Goal: Information Seeking & Learning: Compare options

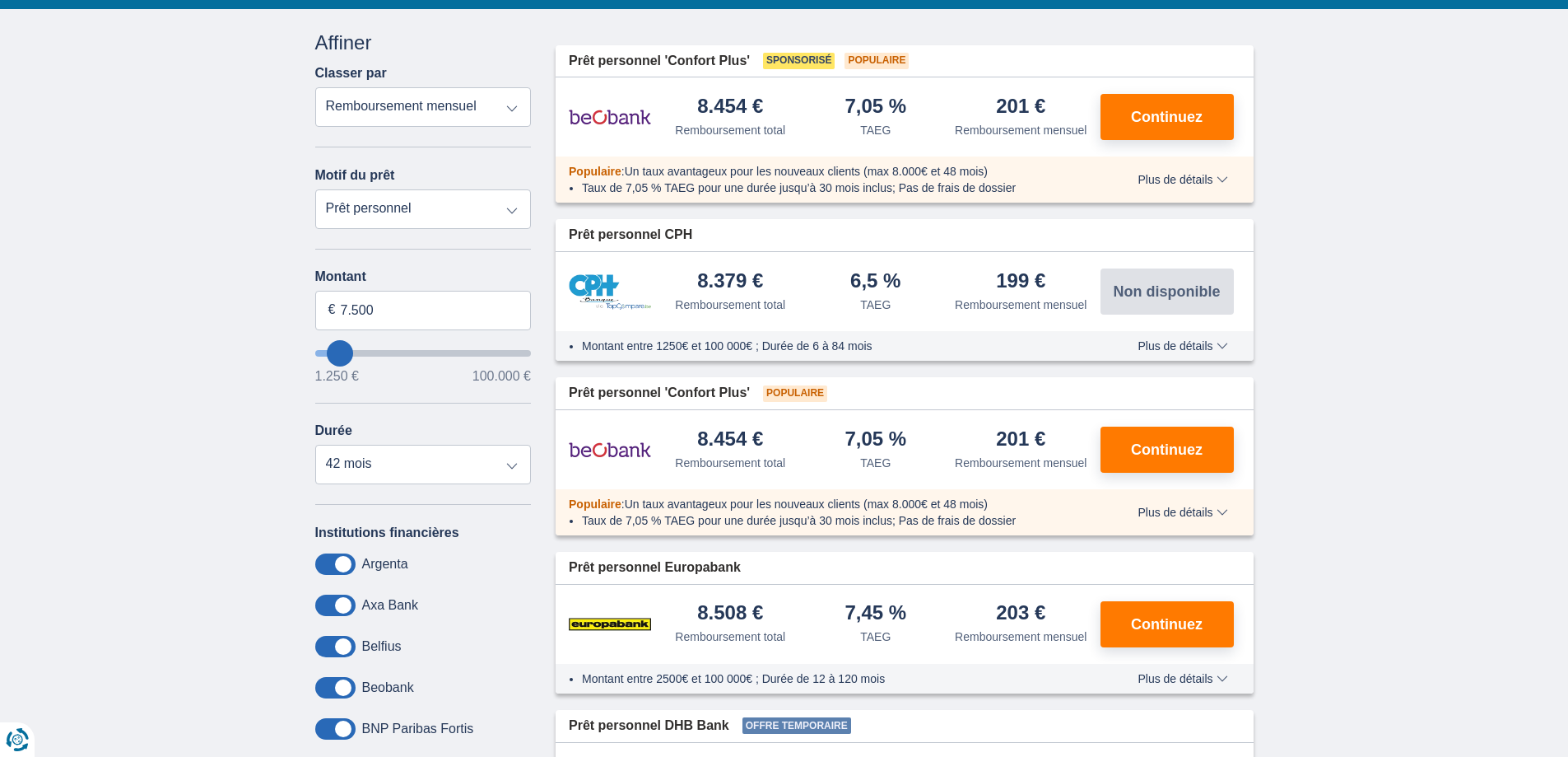
scroll to position [165, 0]
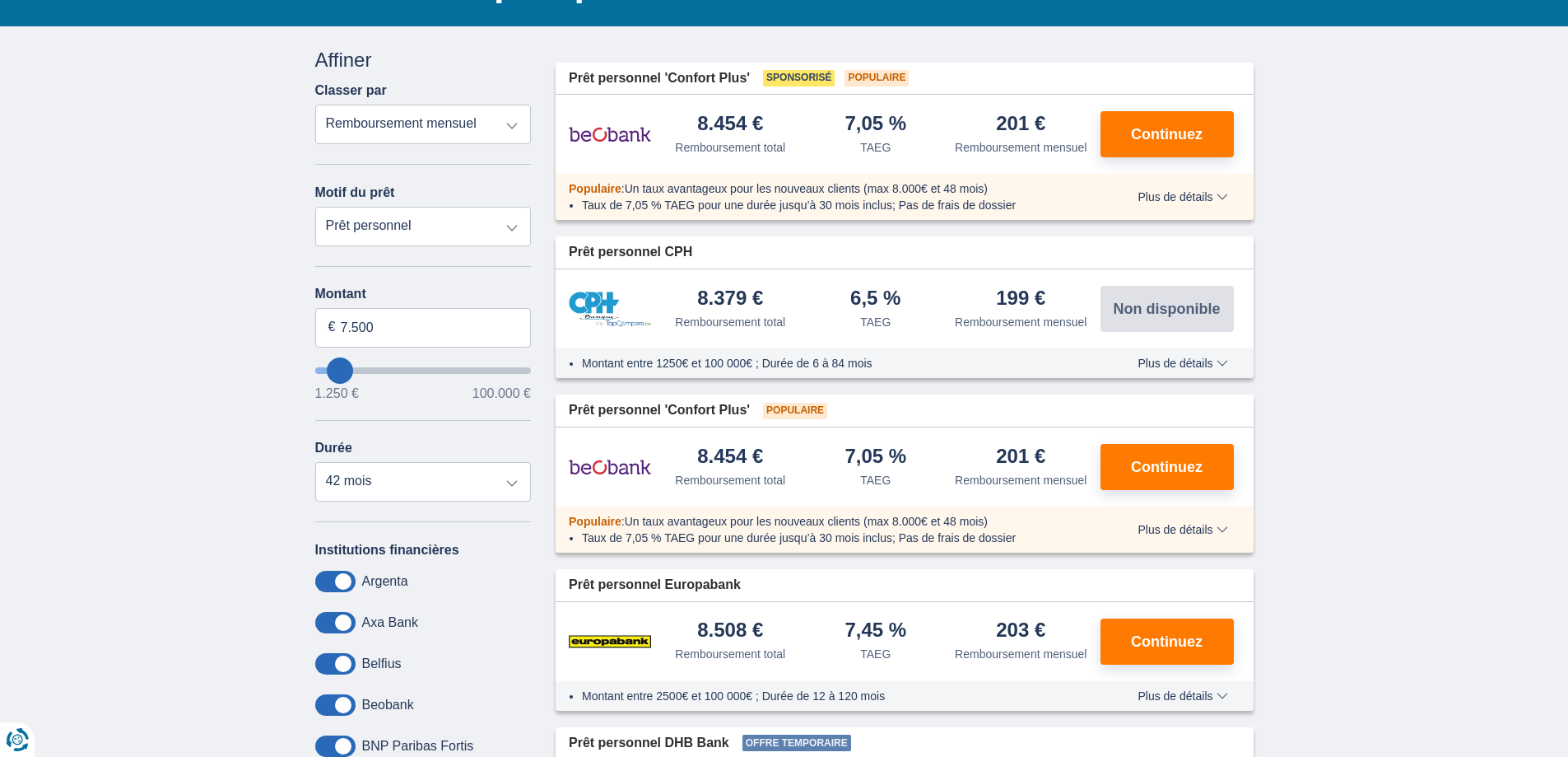
type input "5.250"
type input "5250"
select select "36"
type input "10250"
type input "10.250"
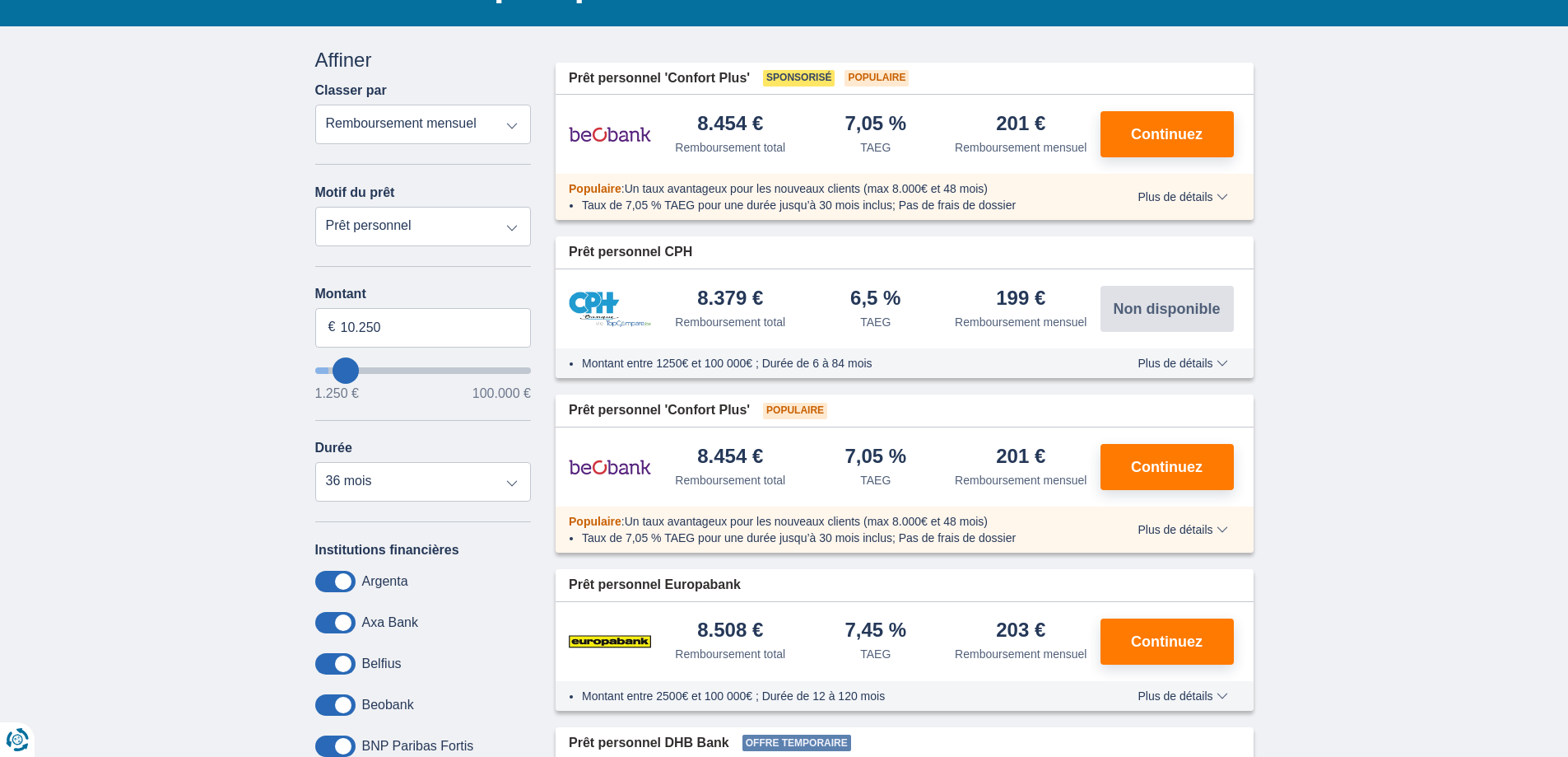
select select "60"
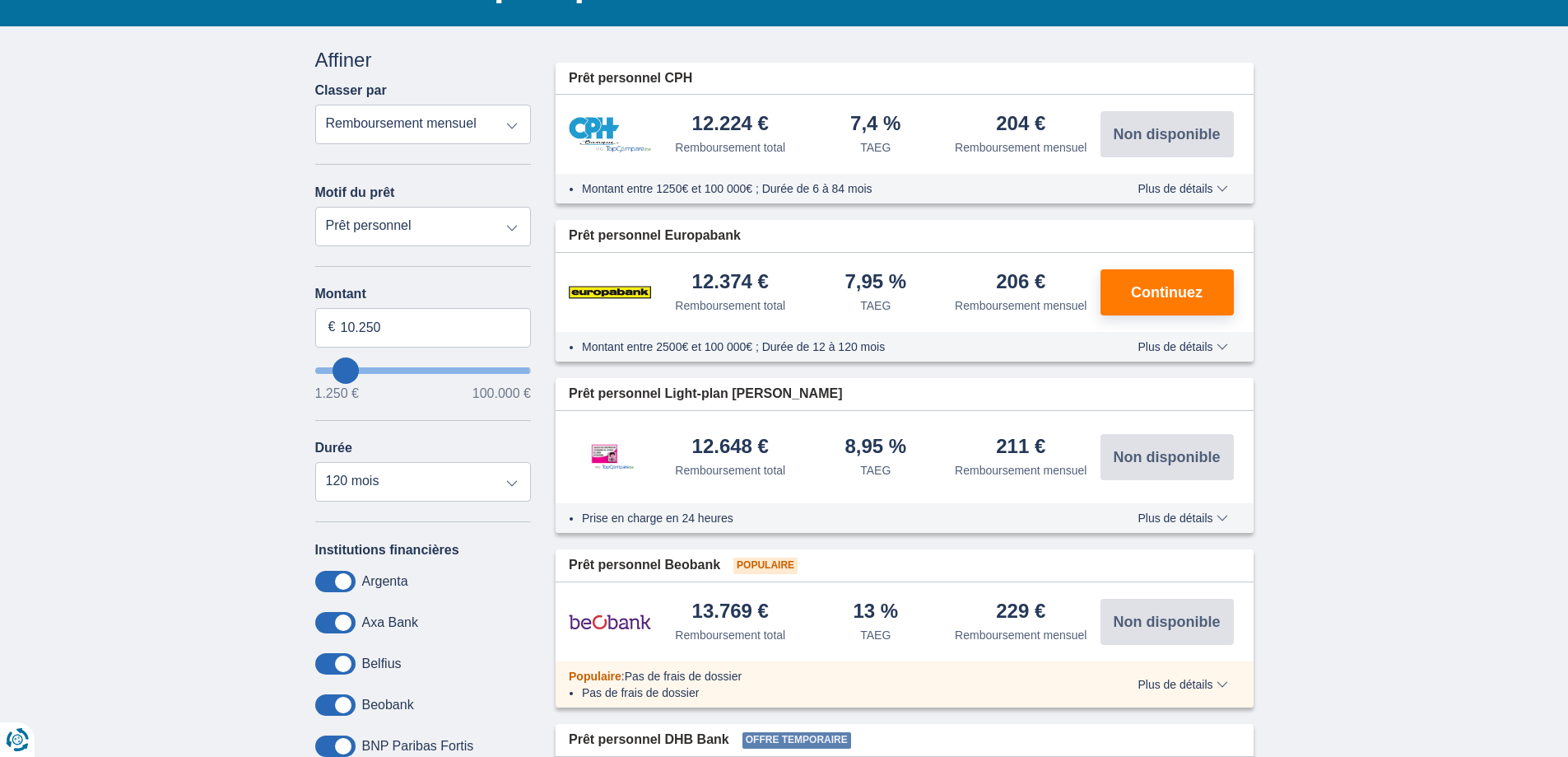
type input "99.250"
type input "99250"
select select "120"
type input "99250"
click at [518, 371] on input "wantToBorrow" at bounding box center [424, 370] width 217 height 7
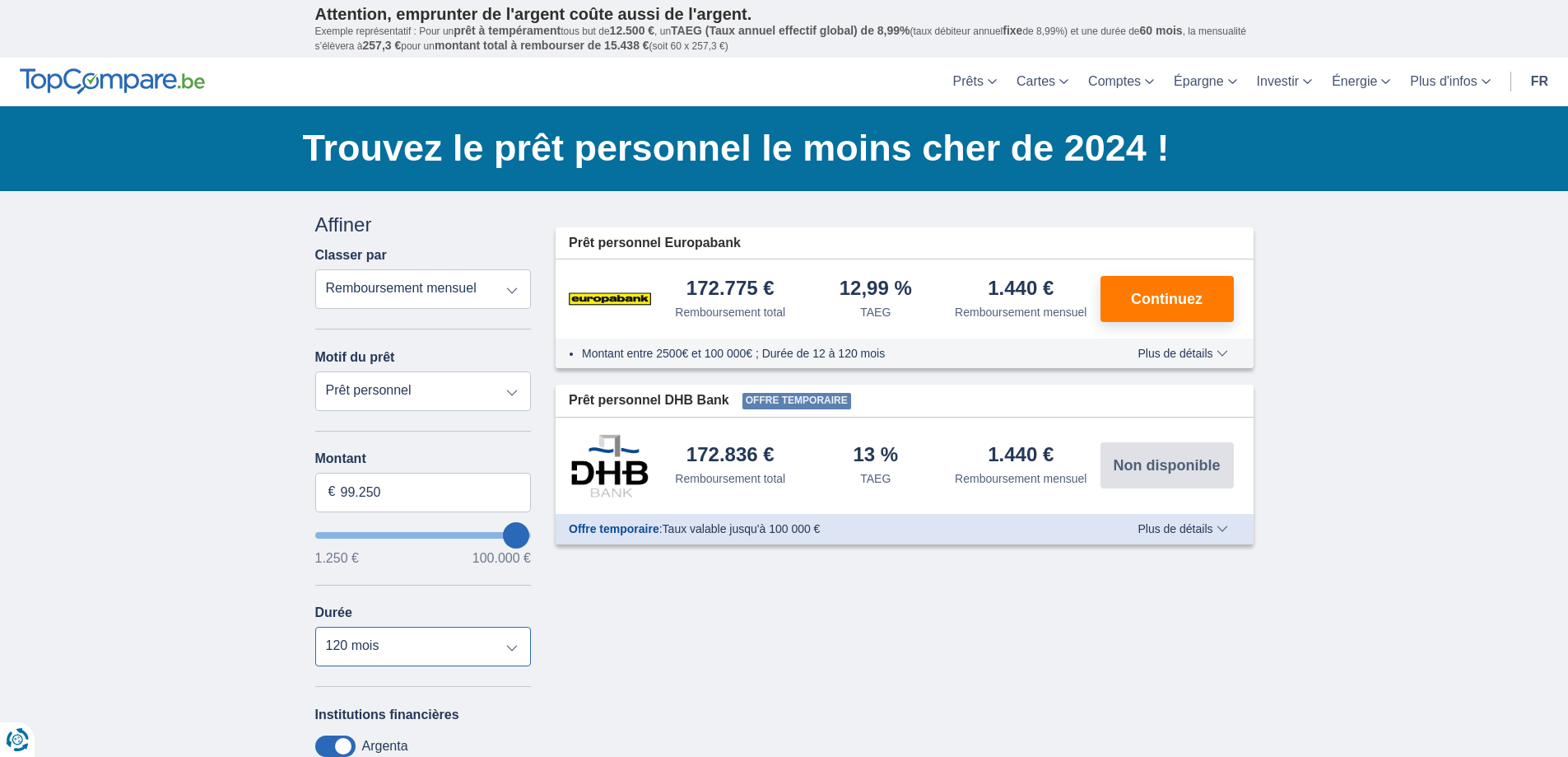
click at [512, 645] on select "12 mois 18 mois 24 mois 30 mois 36 mois 42 mois 48 mois 60 mois 72 mois 84 mois…" at bounding box center [424, 646] width 217 height 40
click at [316, 626] on select "12 mois 18 mois 24 mois 30 mois 36 mois 42 mois 48 mois 60 mois 72 mois 84 mois…" at bounding box center [424, 646] width 217 height 40
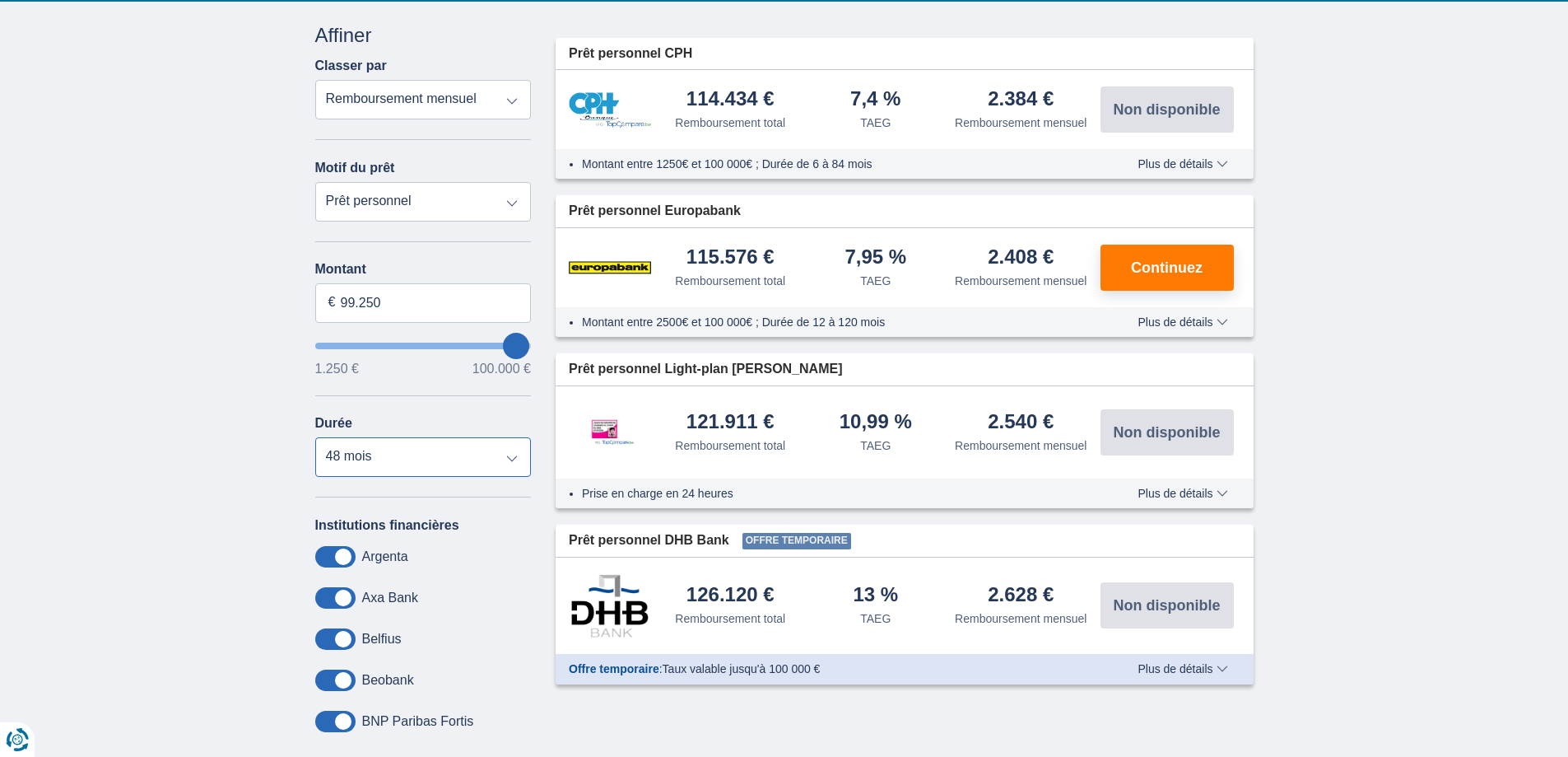
scroll to position [165, 0]
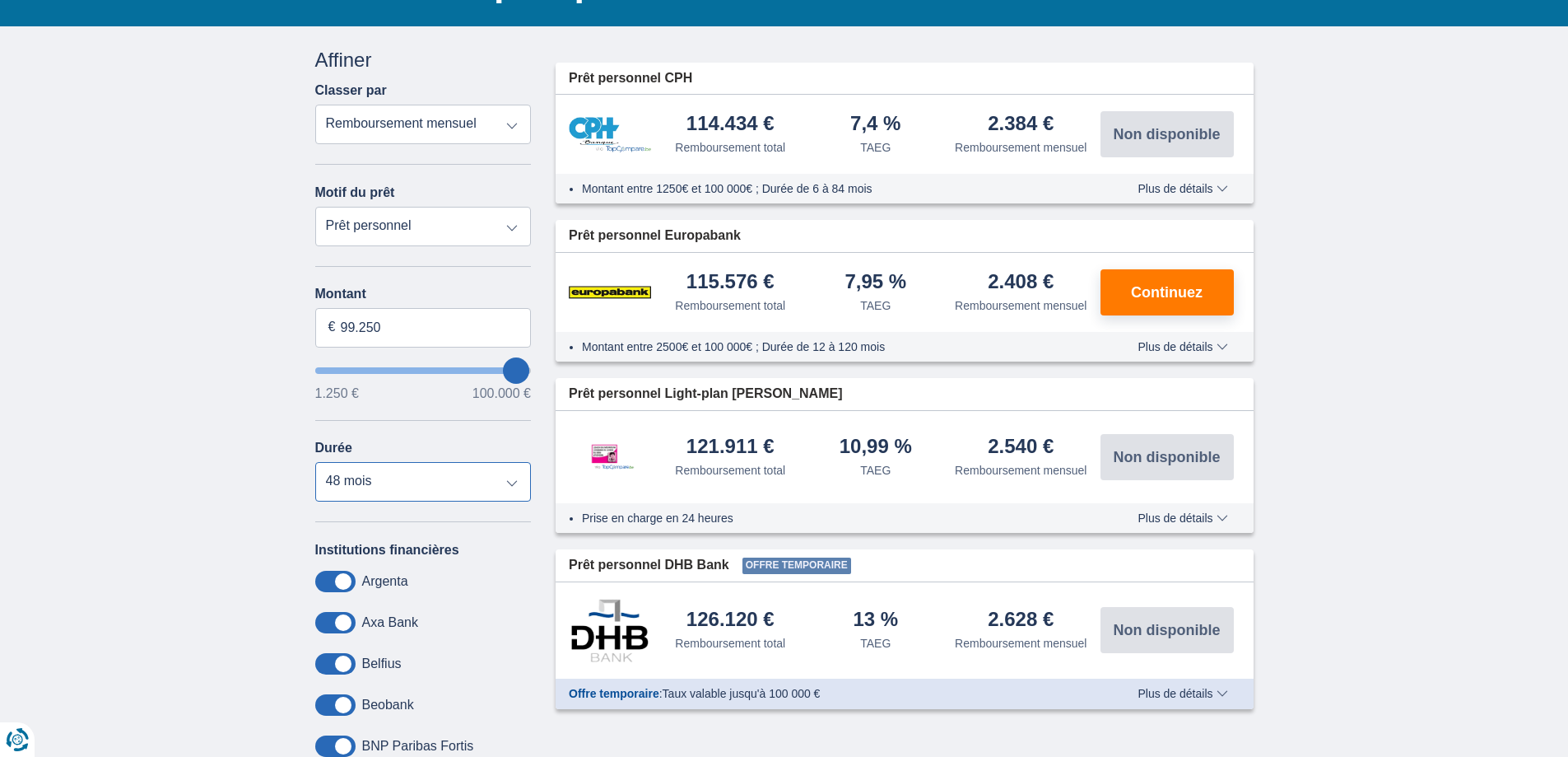
click at [511, 488] on select "12 mois 18 mois 24 mois 30 mois 36 mois 42 mois 48 mois 60 mois 72 mois 84 mois…" at bounding box center [424, 481] width 217 height 40
click at [316, 462] on select "12 mois 18 mois 24 mois 30 mois 36 mois 42 mois 48 mois 60 mois 72 mois 84 mois…" at bounding box center [424, 481] width 217 height 40
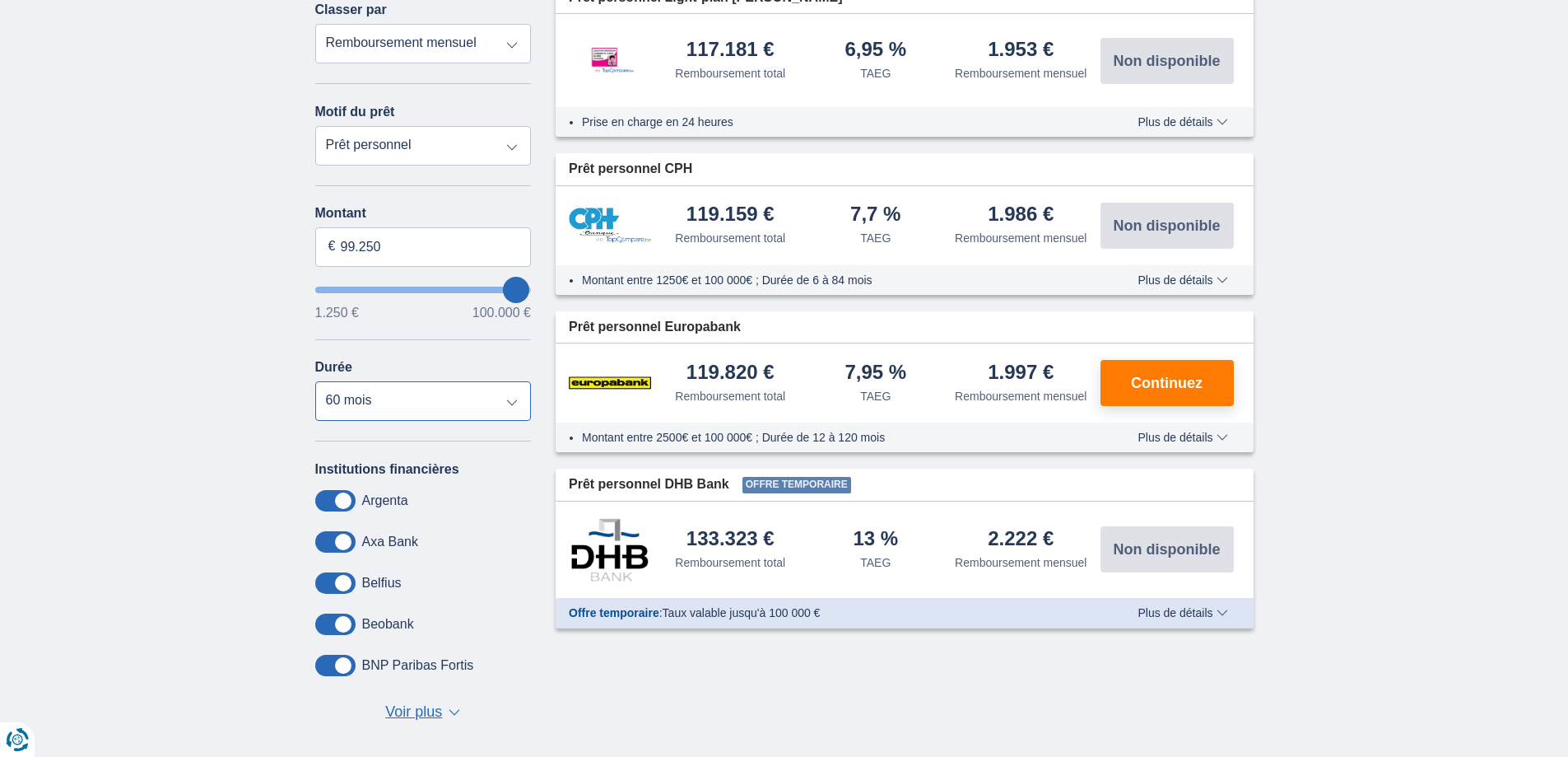
scroll to position [329, 0]
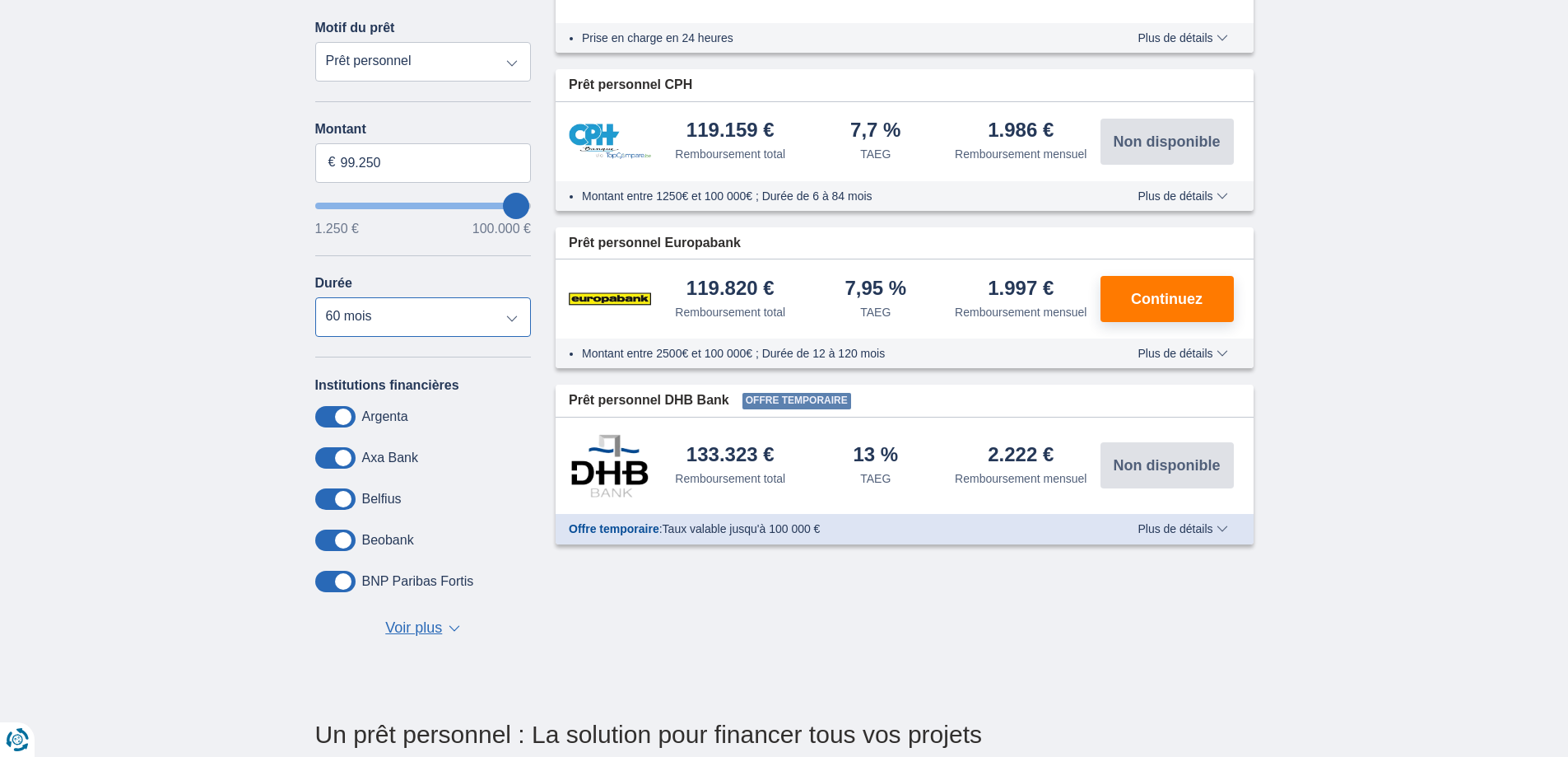
click at [508, 318] on select "12 mois 18 mois 24 mois 30 mois 36 mois 42 mois 48 mois 60 mois 72 mois 84 mois…" at bounding box center [424, 317] width 217 height 40
select select "72"
click at [316, 297] on select "12 mois 18 mois 24 mois 30 mois 36 mois 42 mois 48 mois 60 mois 72 mois 84 mois…" at bounding box center [424, 317] width 217 height 40
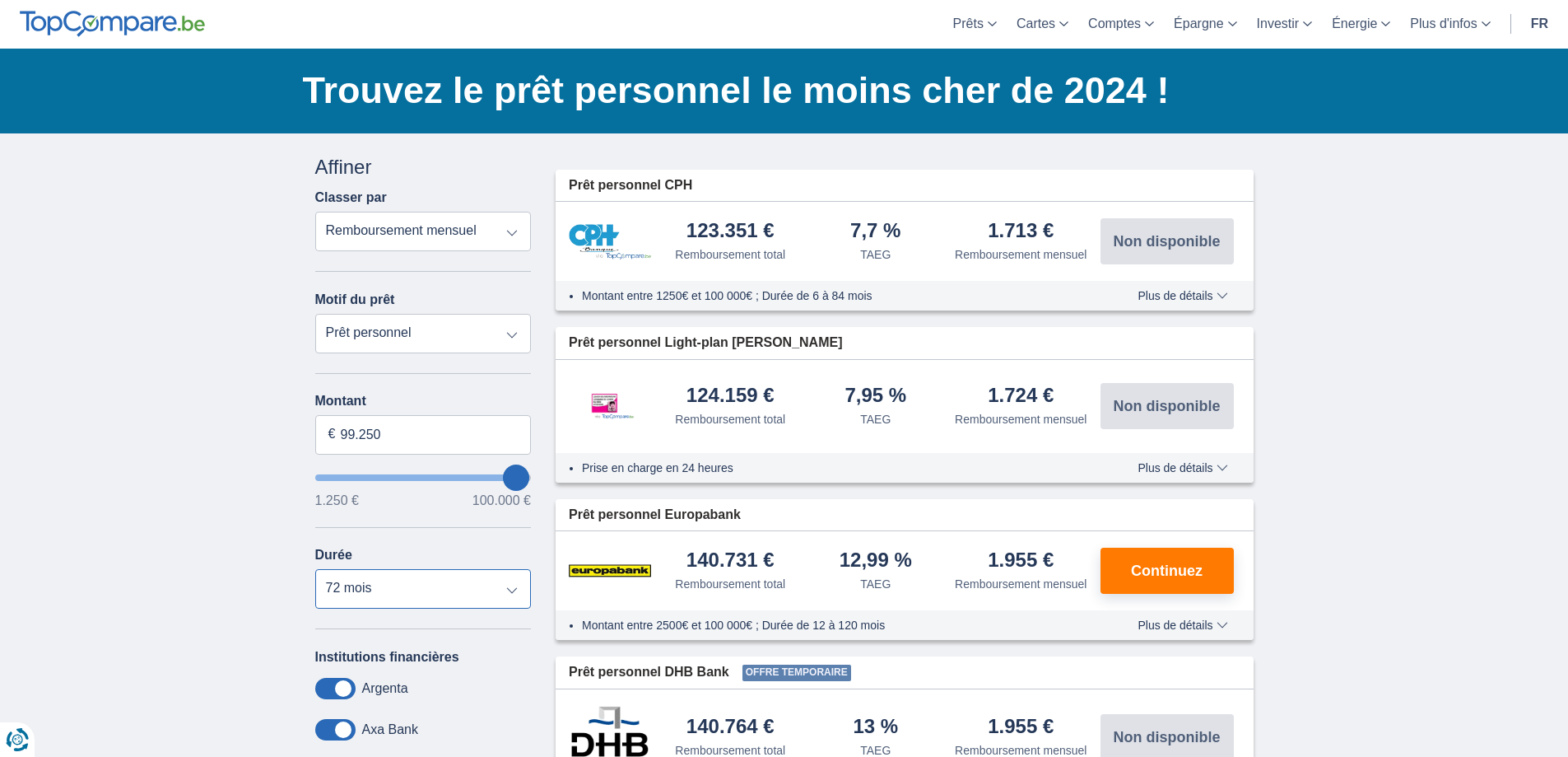
scroll to position [82, 0]
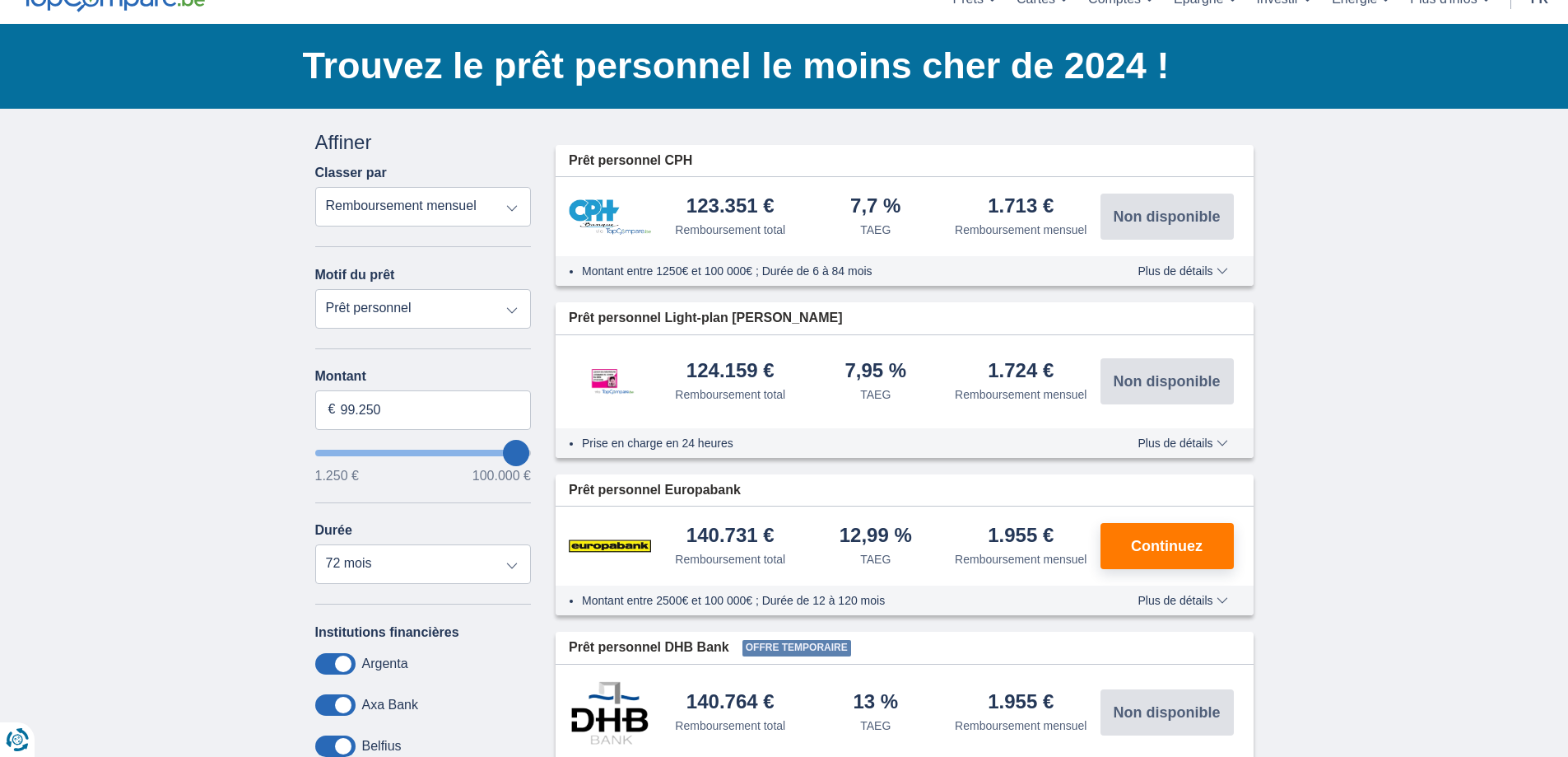
click at [507, 212] on select "Remboursement total TAEG Remboursement mensuel" at bounding box center [424, 206] width 217 height 40
click at [508, 309] on select "Prêt personnel Voiture Moto / vélo Caravane / mobilhome Travaux Energie Rachat …" at bounding box center [424, 309] width 217 height 40
select select "renovationLoan"
click at [316, 289] on select "Prêt personnel Voiture Moto / vélo Caravane / mobilhome Travaux Energie Rachat …" at bounding box center [424, 309] width 217 height 40
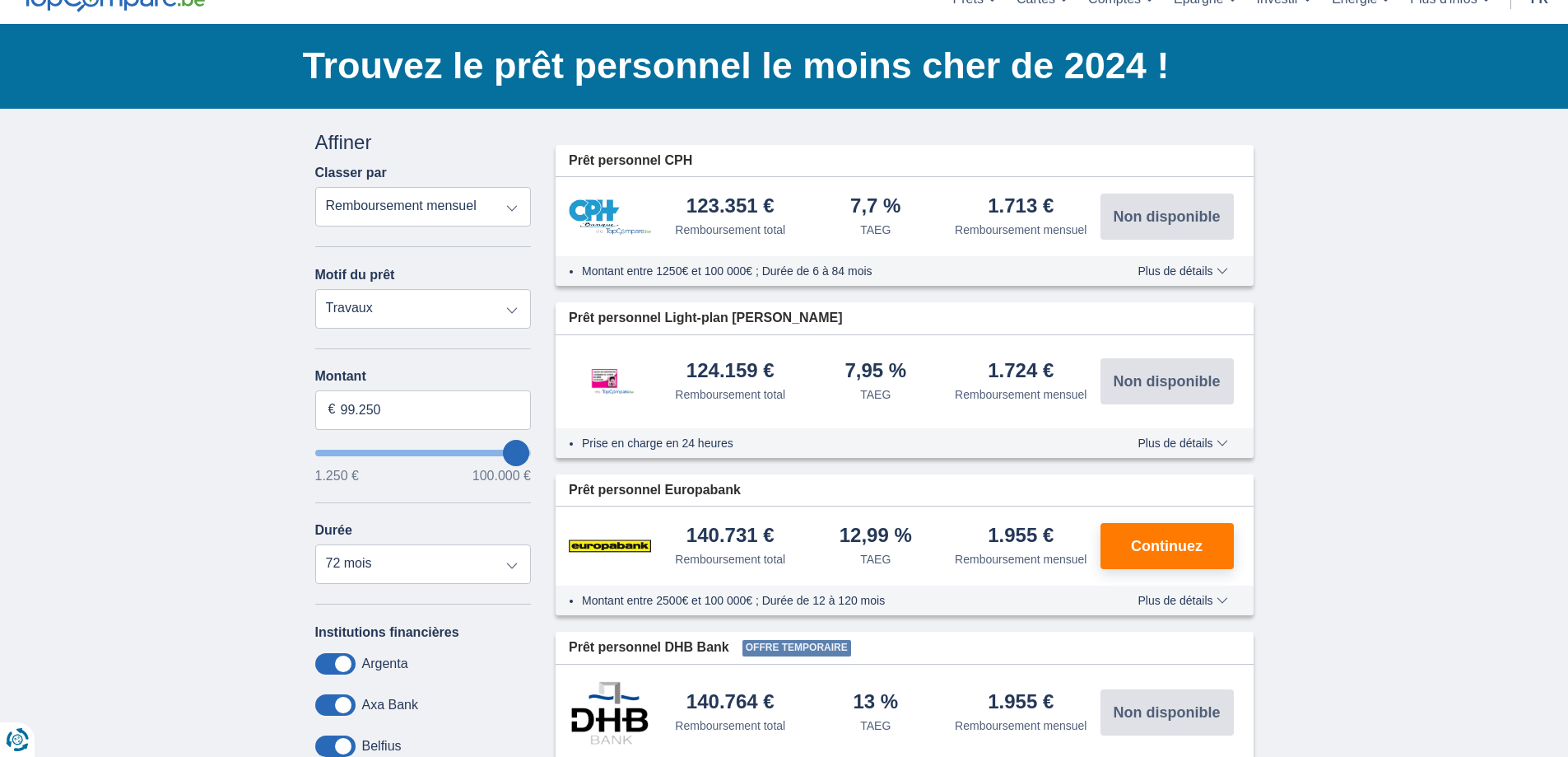
type input "15.000"
type input "15250"
select select "60"
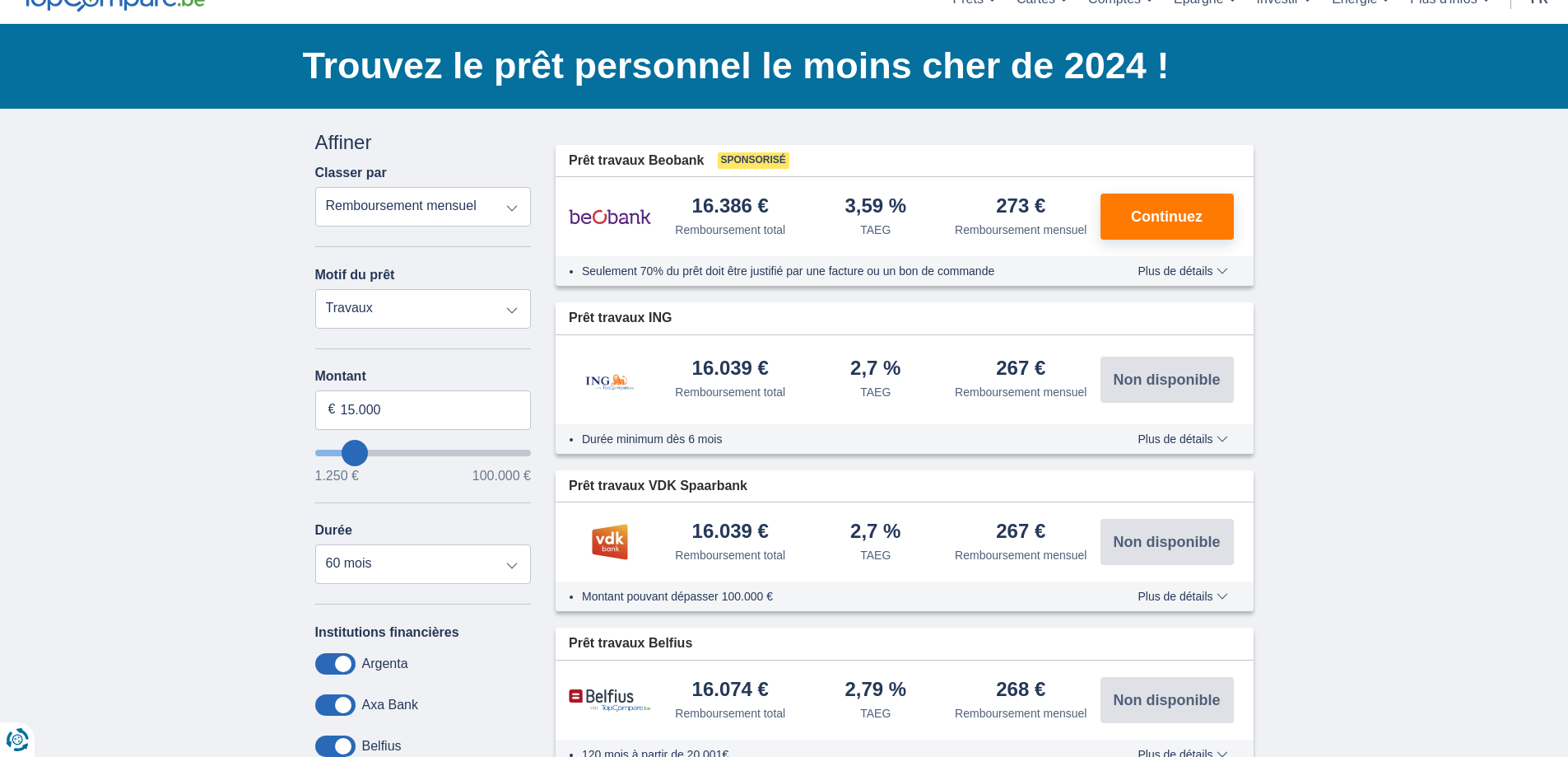
type input "20250"
type input "20.250"
select select "120"
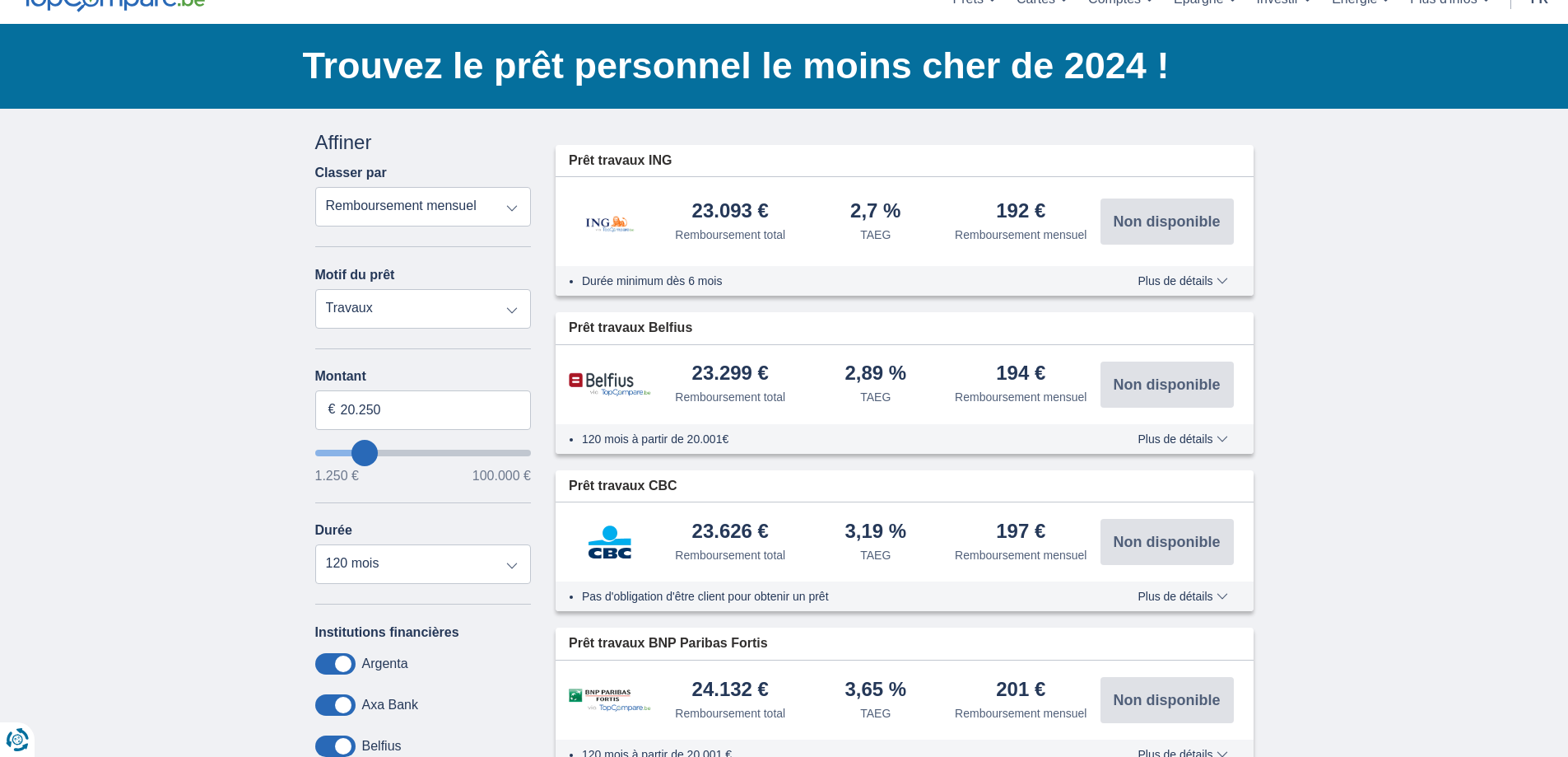
type input "99.250"
type input "99250"
click at [527, 455] on input "wantToBorrow" at bounding box center [424, 452] width 217 height 7
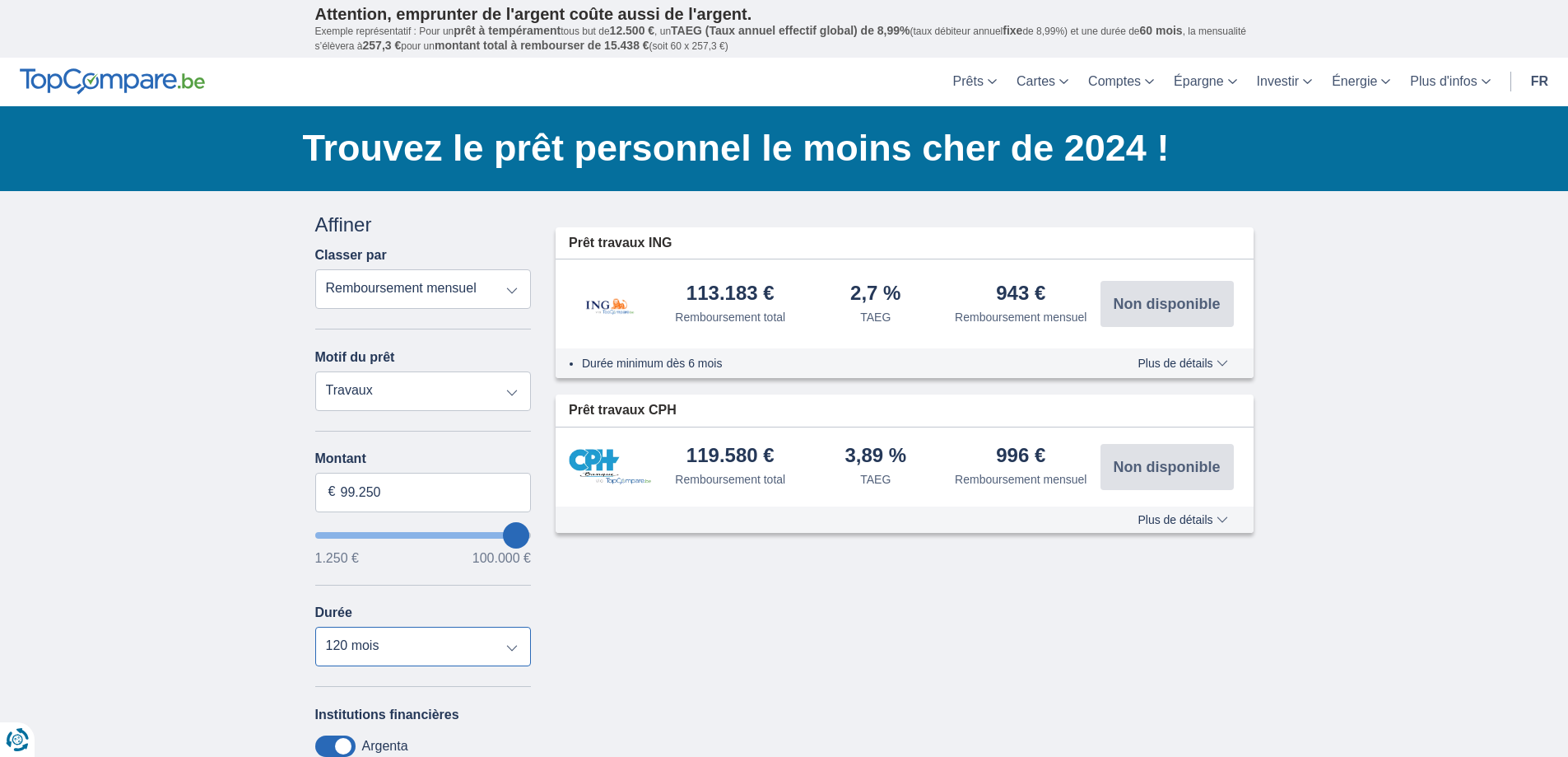
click at [502, 646] on select "12 mois 18 mois 24 mois 30 mois 36 mois 42 mois 48 mois 60 mois 72 mois 84 mois…" at bounding box center [424, 646] width 217 height 40
select select "48"
click at [316, 626] on select "12 mois 18 mois 24 mois 30 mois 36 mois 42 mois 48 mois 60 mois 72 mois 84 mois…" at bounding box center [424, 646] width 217 height 40
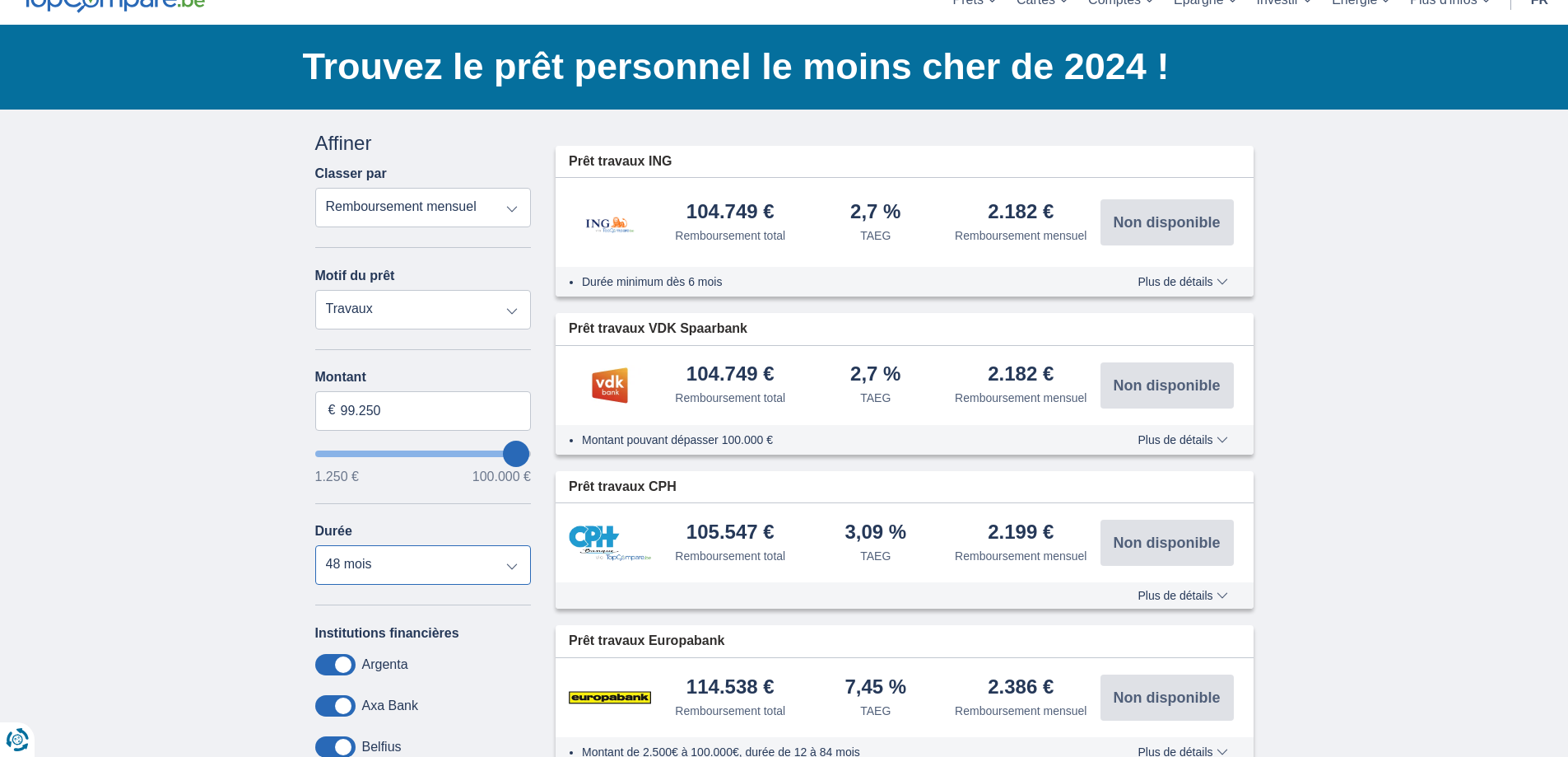
scroll to position [82, 0]
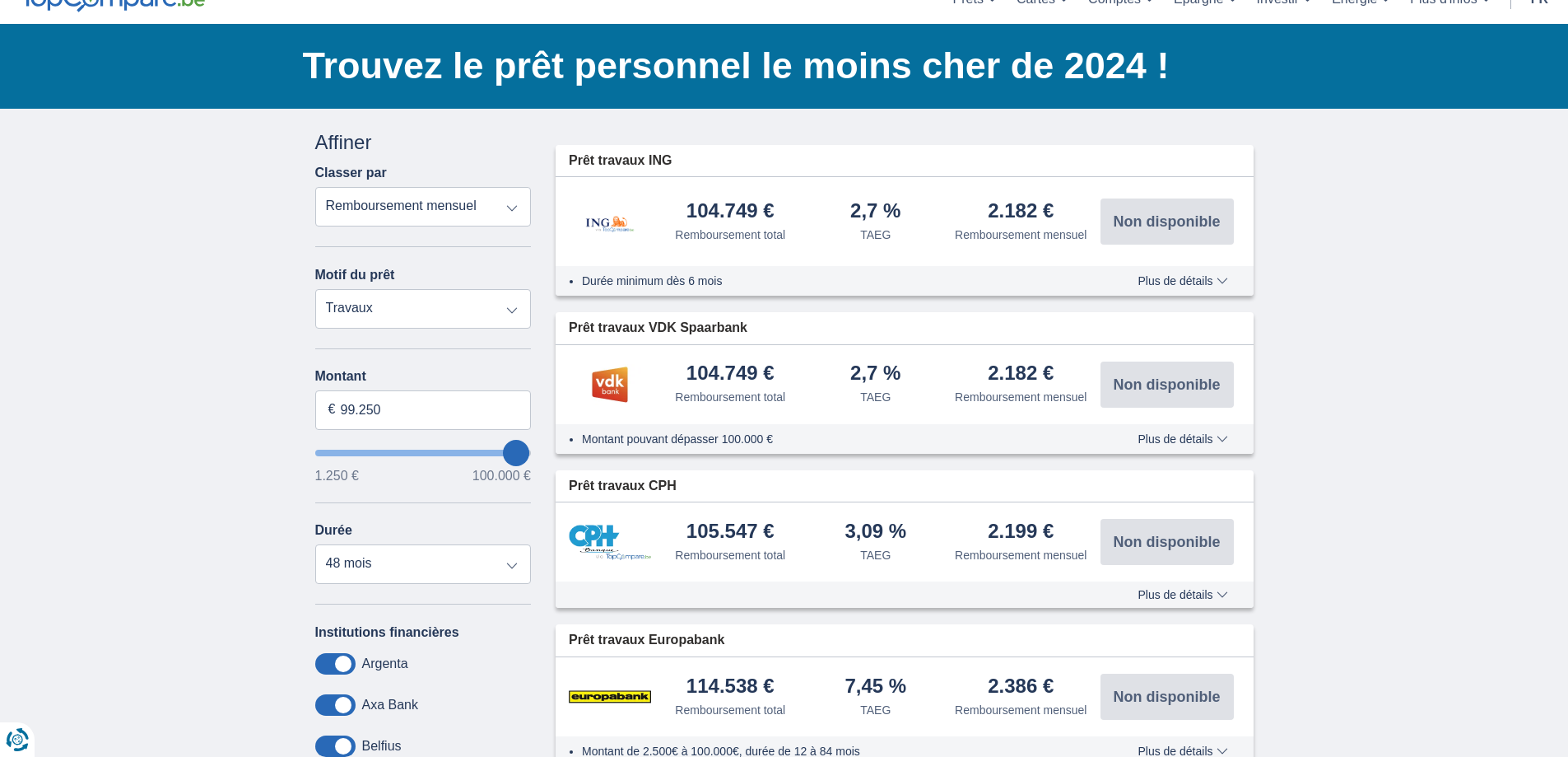
click at [503, 306] on select "Prêt personnel Voiture Moto / vélo Caravane / mobilhome Travaux Energie Rachat …" at bounding box center [424, 309] width 217 height 40
select select "personalLoan"
click at [316, 289] on select "Prêt personnel Voiture Moto / vélo Caravane / mobilhome Travaux Energie Rachat …" at bounding box center [424, 309] width 217 height 40
type input "7.500"
type input "7250"
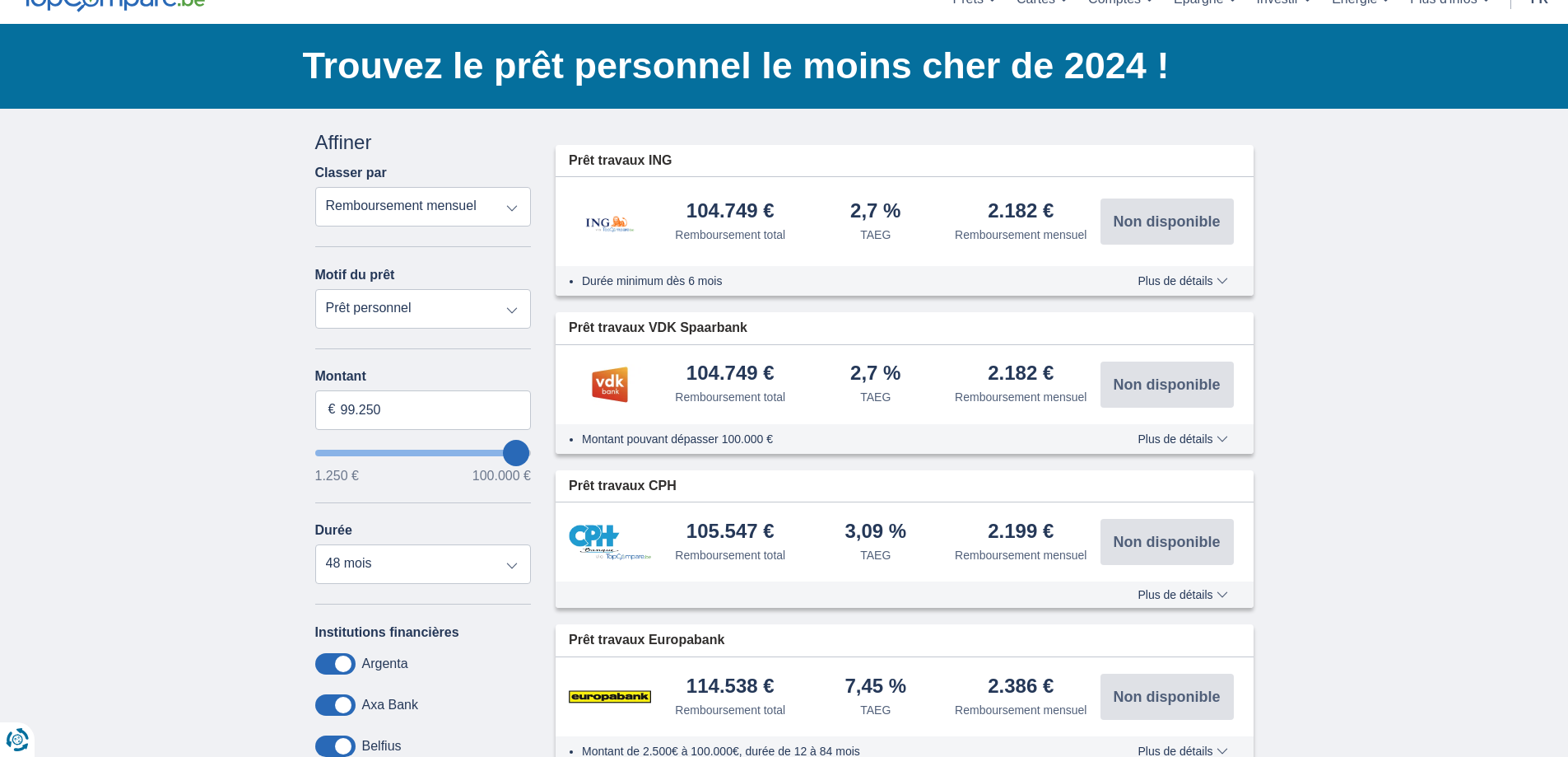
select select "42"
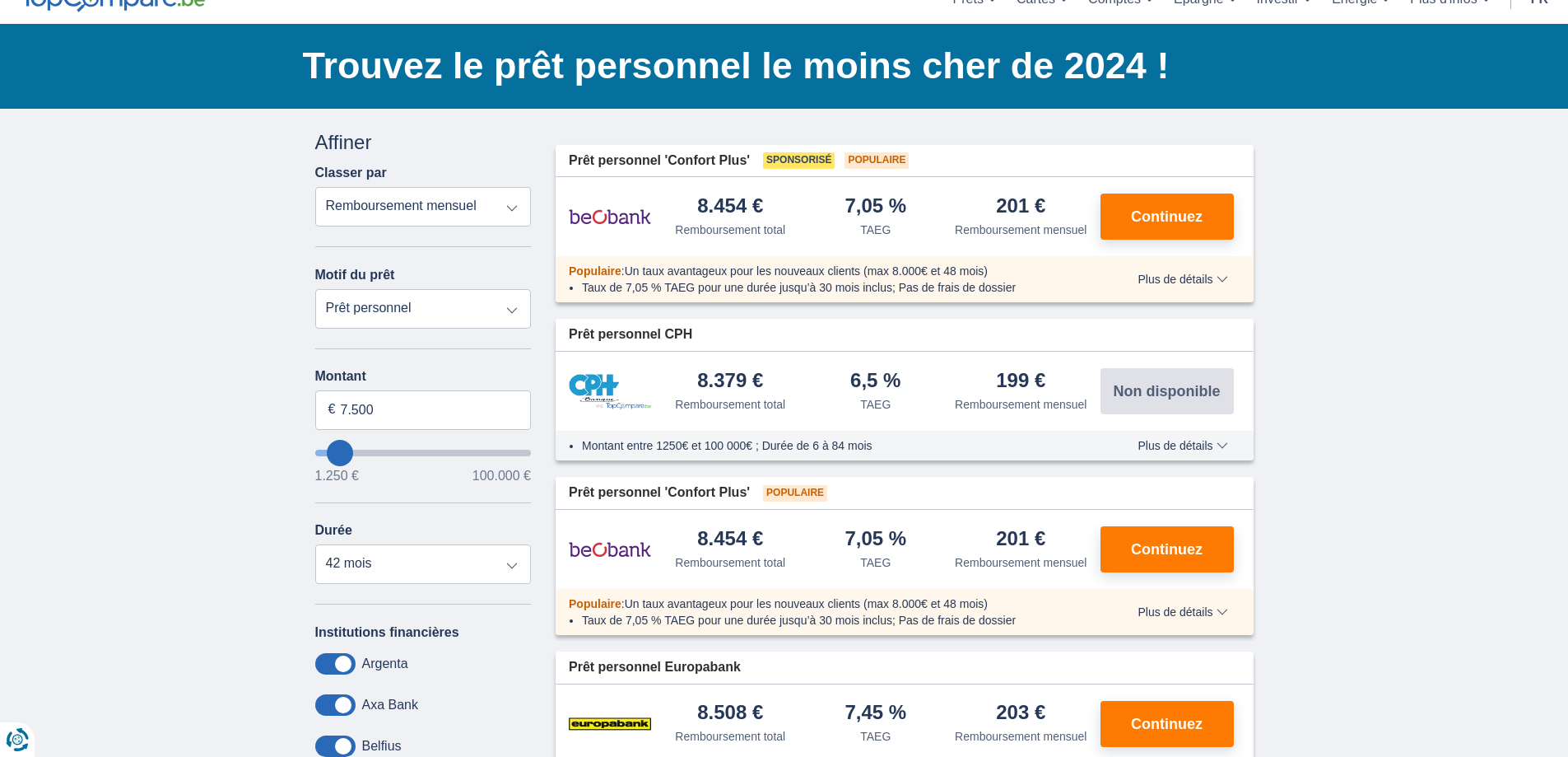
type input "99.250"
type input "99250"
select select "120"
type input "99250"
click at [527, 455] on input "wantToBorrow" at bounding box center [424, 452] width 217 height 7
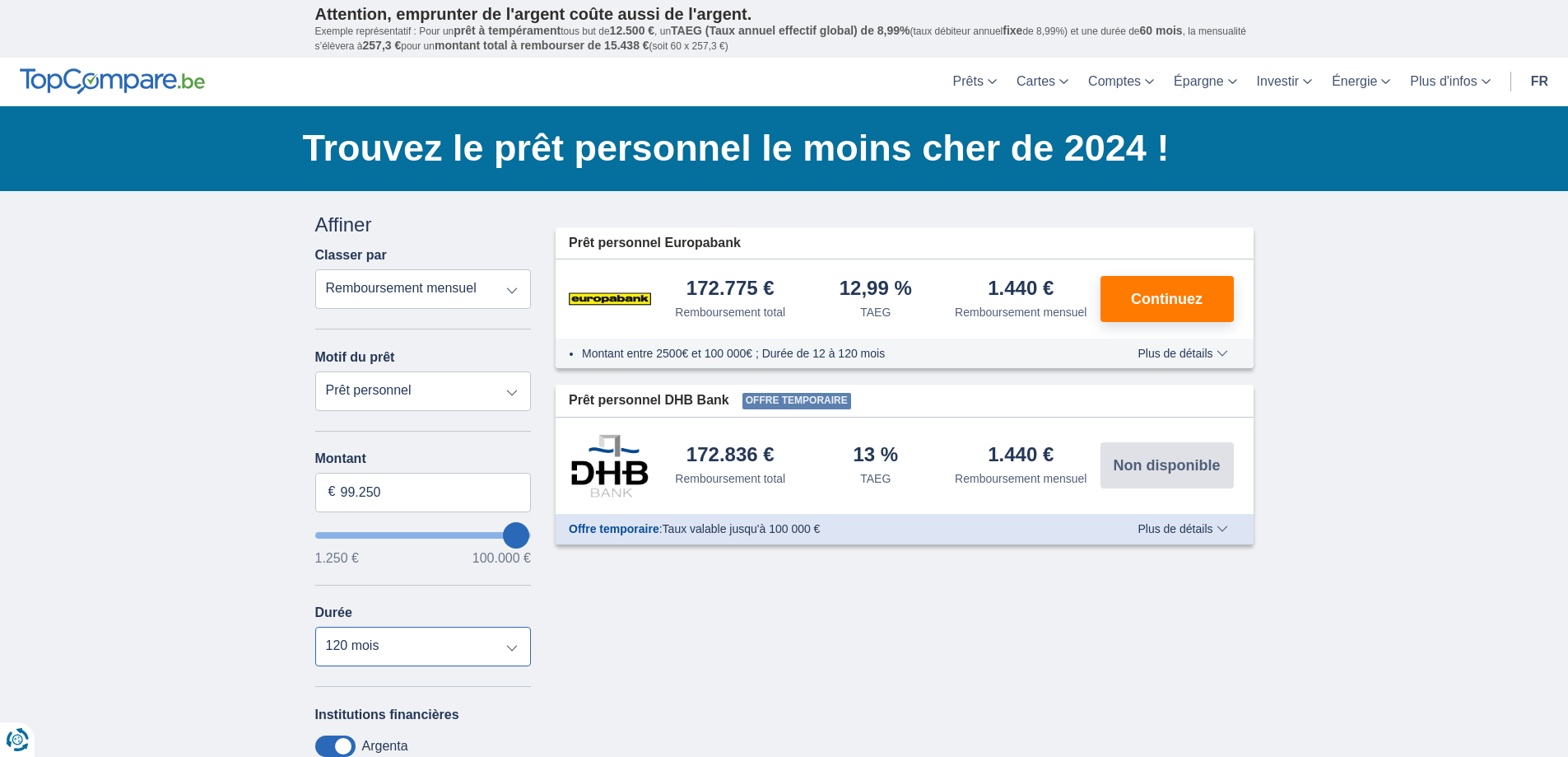
click at [510, 647] on select "12 mois 18 mois 24 mois 30 mois 36 mois 42 mois 48 mois 60 mois 72 mois 84 mois…" at bounding box center [424, 646] width 217 height 40
select select "48"
click at [316, 626] on select "12 mois 18 mois 24 mois 30 mois 36 mois 42 mois 48 mois 60 mois 72 mois 84 mois…" at bounding box center [424, 646] width 217 height 40
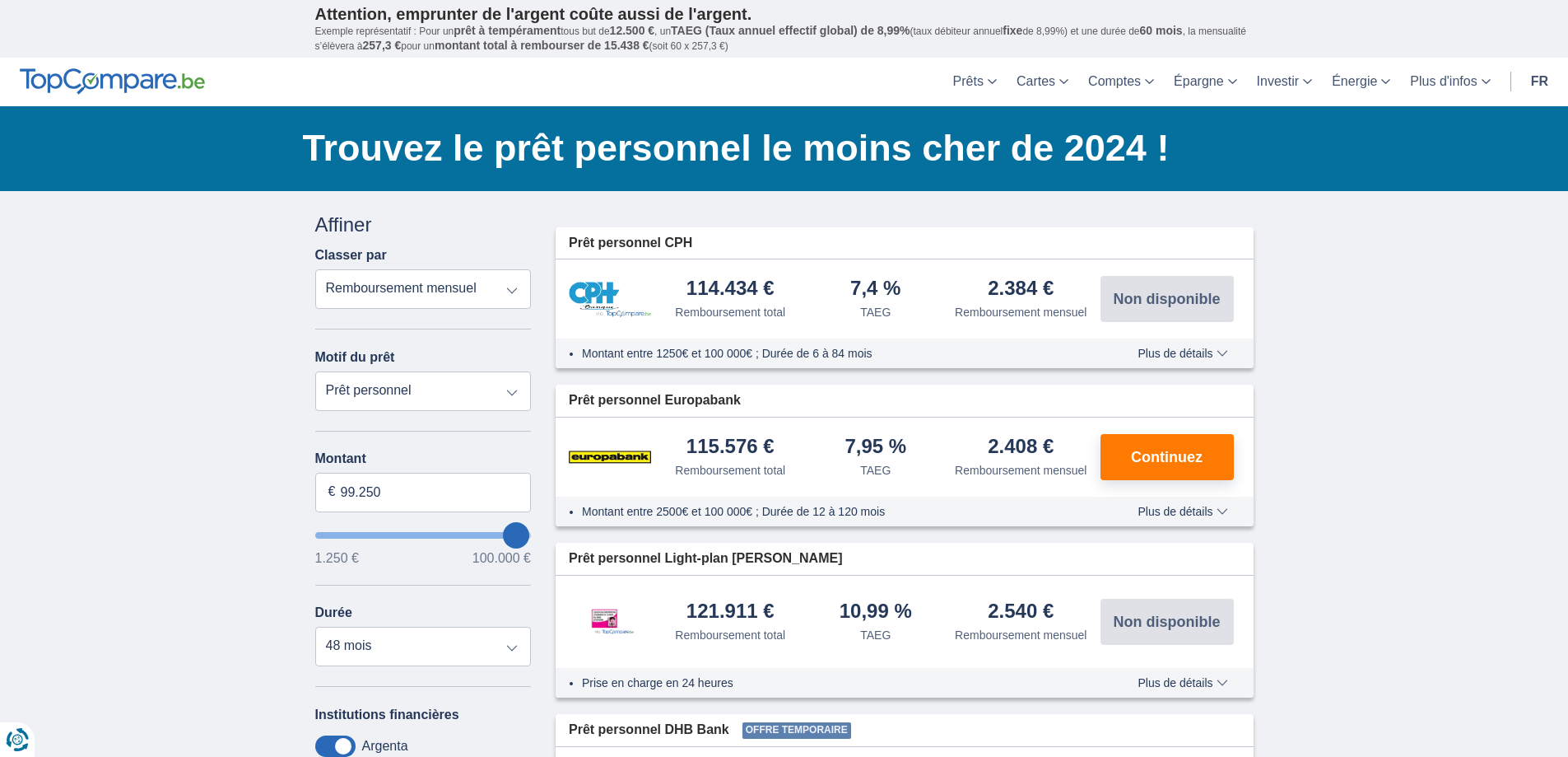
click at [499, 394] on select "Prêt personnel Voiture Moto / vélo Caravane / mobilhome Travaux Energie Rachat …" at bounding box center [424, 391] width 217 height 40
select select "vehicleLoan"
click at [316, 372] on select "Prêt personnel Voiture Moto / vélo Caravane / mobilhome Travaux Energie Rachat …" at bounding box center [424, 391] width 217 height 40
select select "3-4"
type input "15.000"
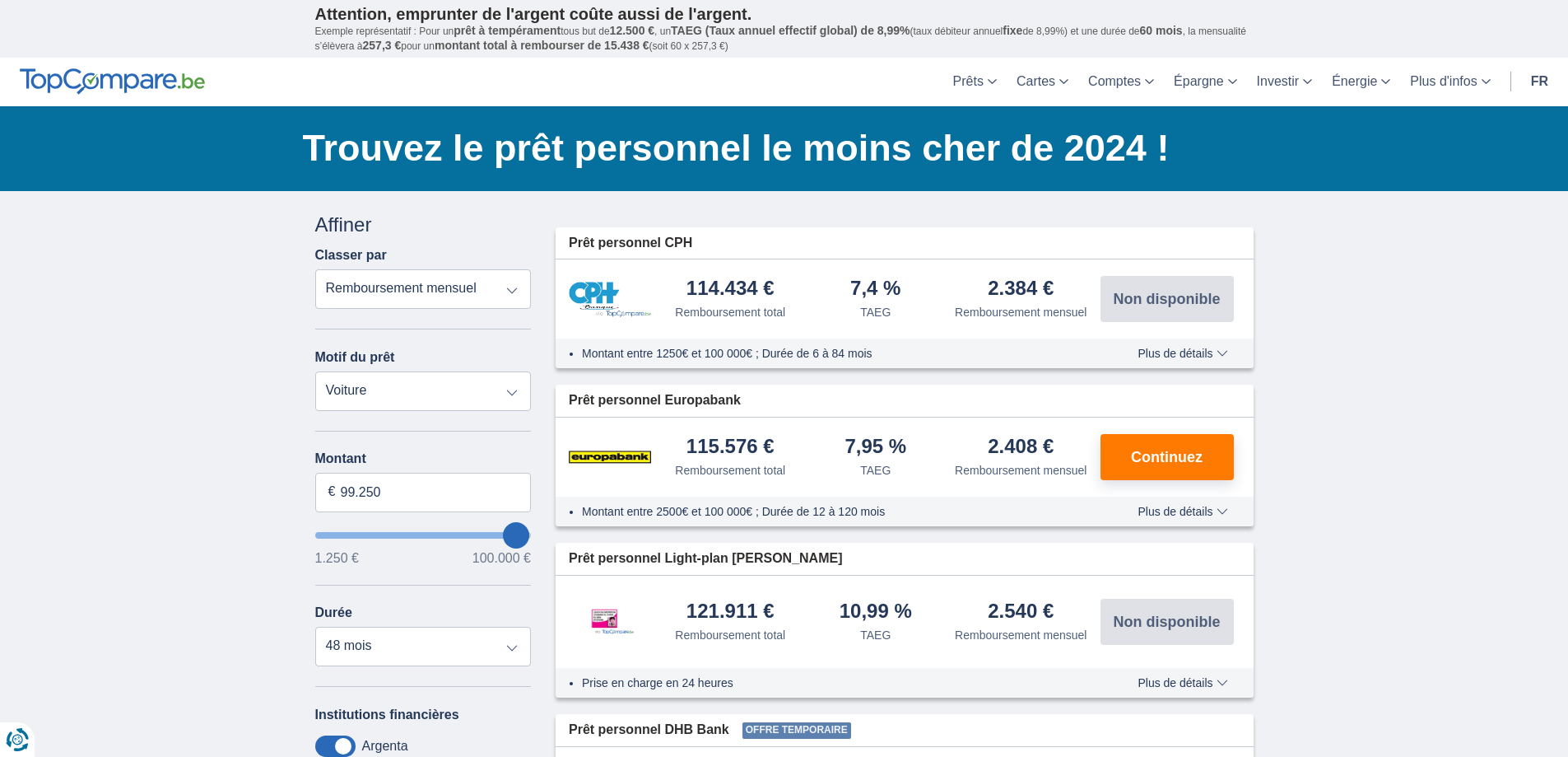
type input "15250"
select select "60"
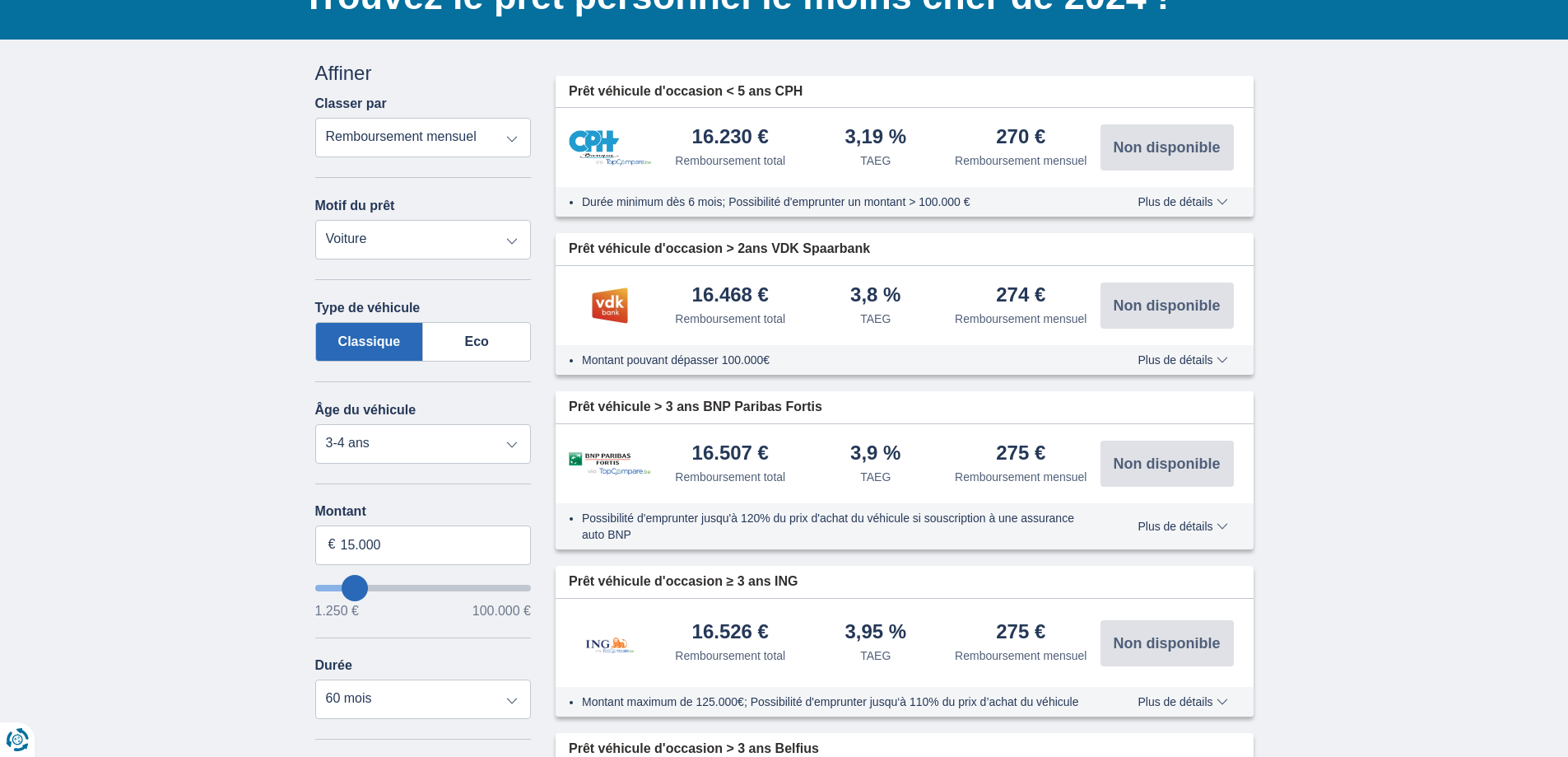
scroll to position [165, 0]
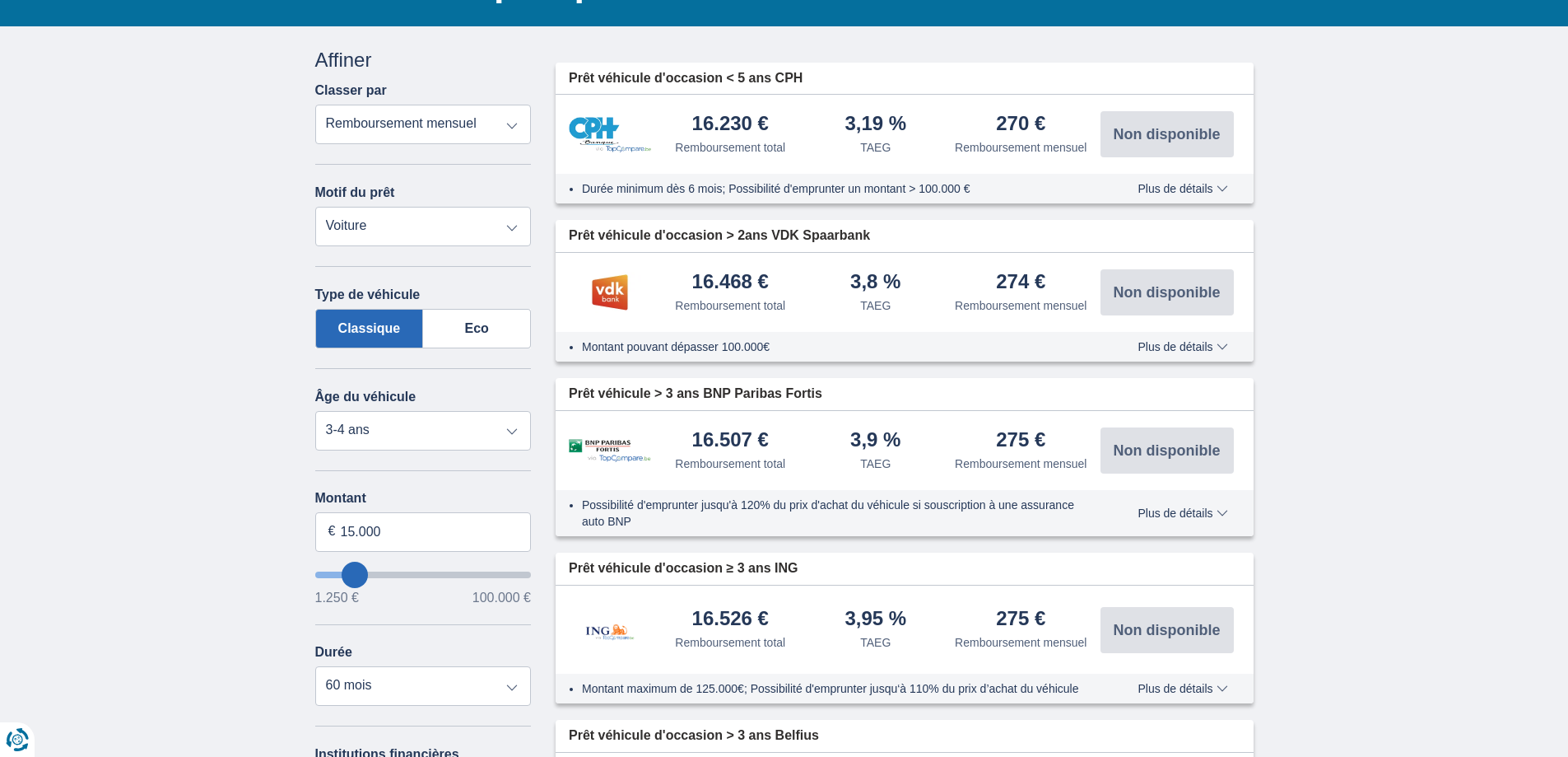
type input "21250"
type input "21.250"
select select "120"
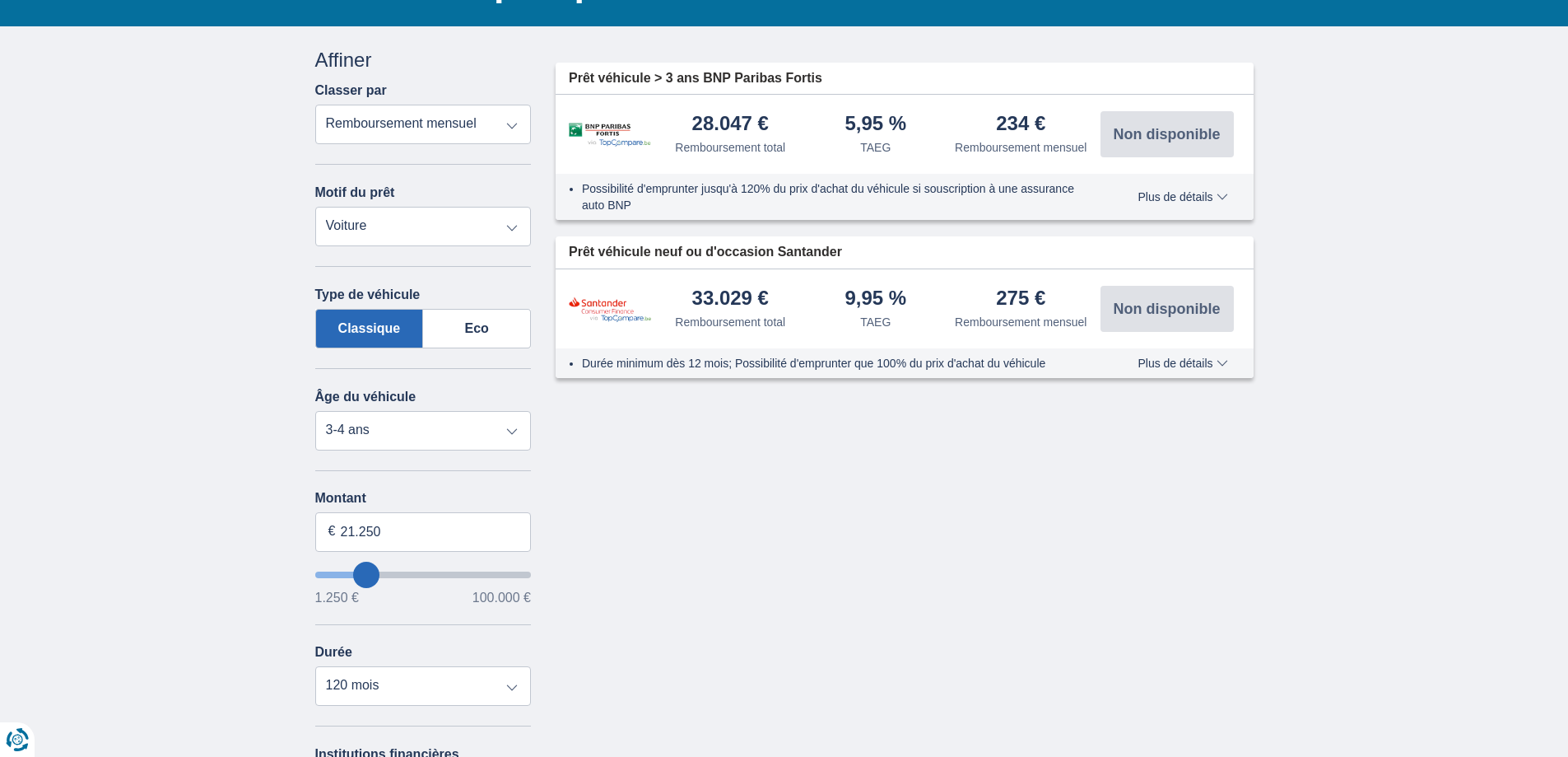
type input "99.250"
type input "99250"
click at [526, 578] on input "wantToBorrow" at bounding box center [424, 574] width 217 height 7
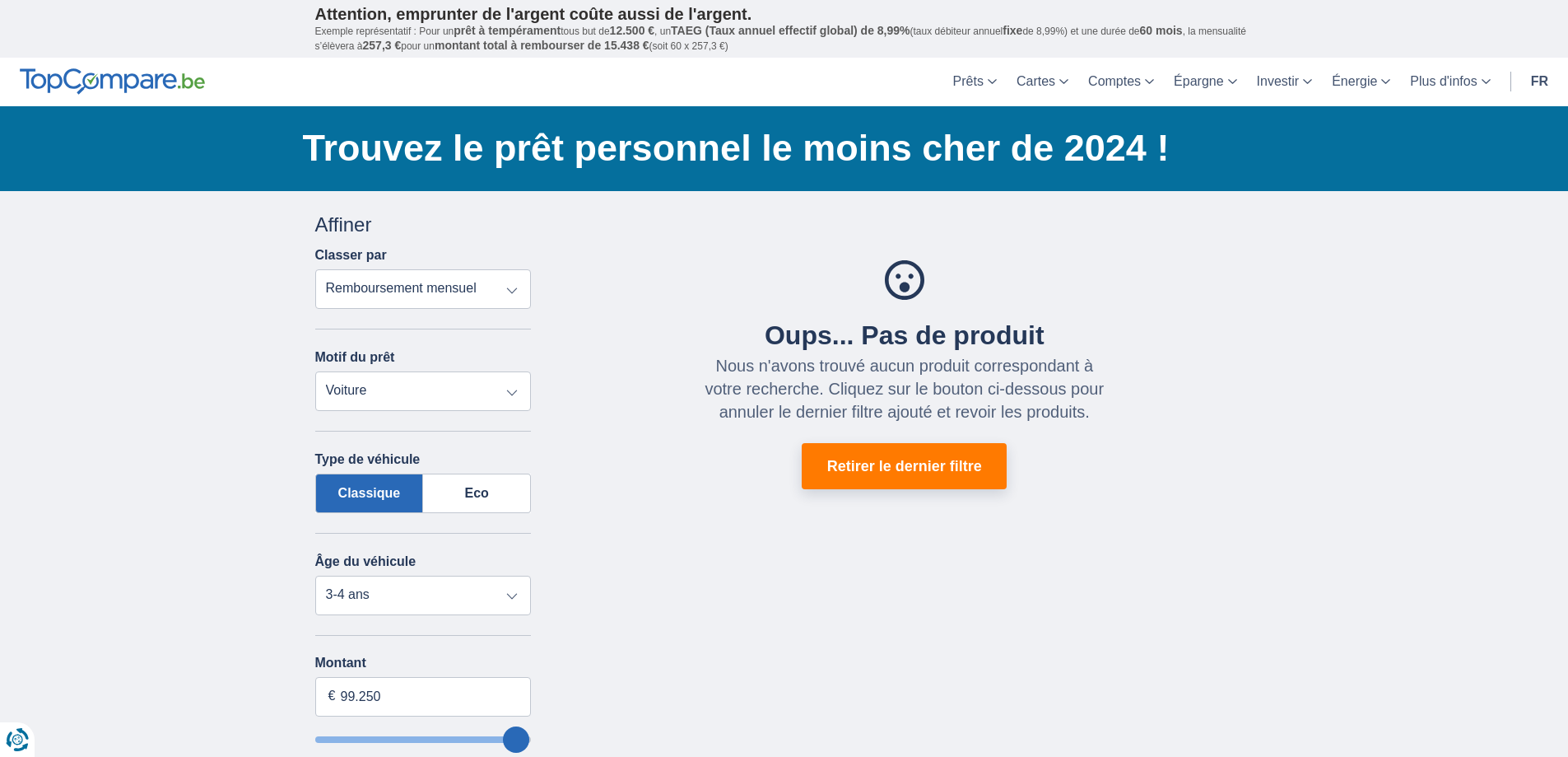
type input "94.250"
type input "94250"
type input "93.250"
type input "92250"
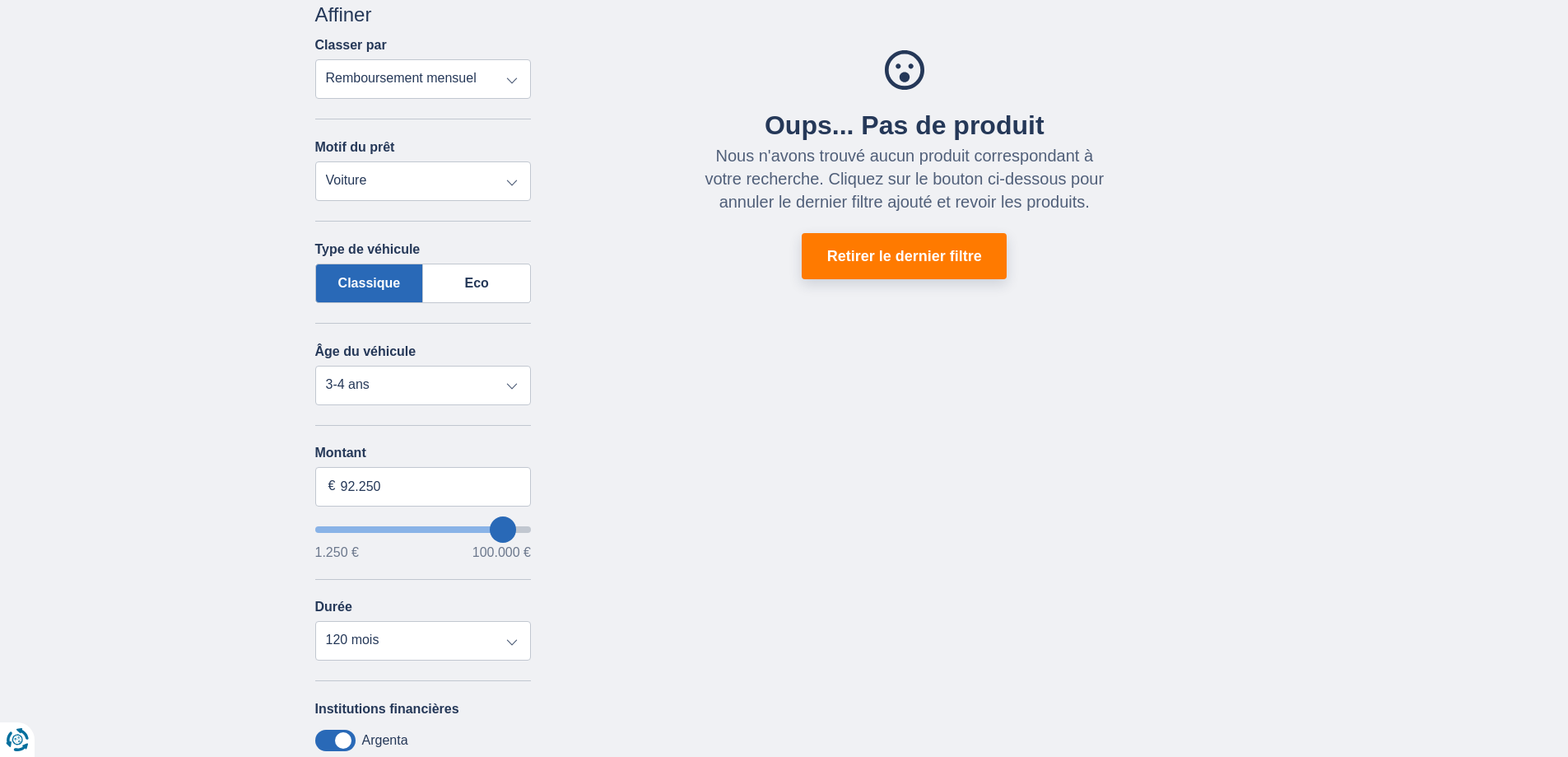
scroll to position [247, 0]
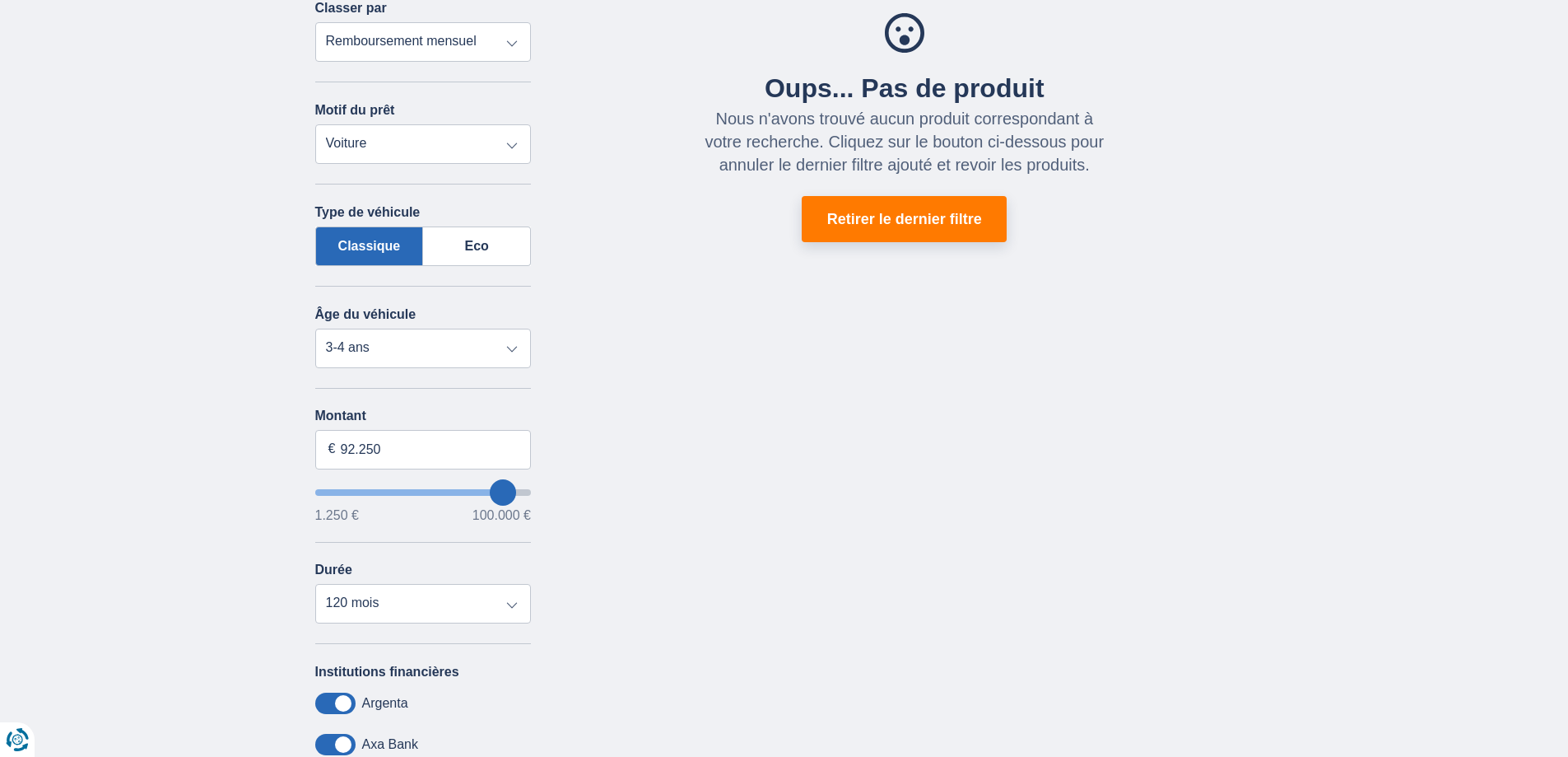
type input "91.250"
type input "91250"
type input "90.250"
type input "89250"
type input "49.250"
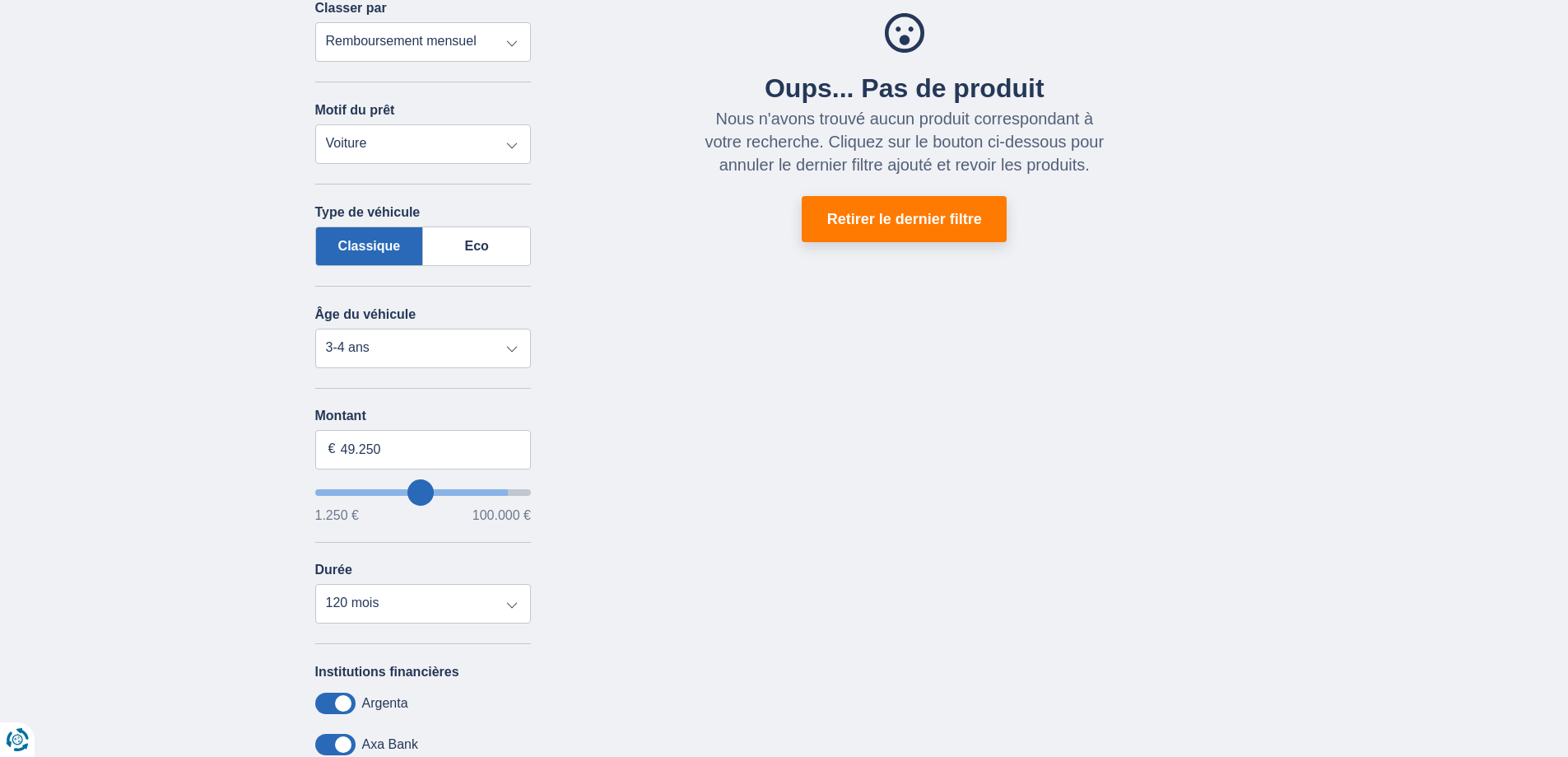
type input "49250"
click at [420, 490] on input "wantToBorrow" at bounding box center [424, 492] width 217 height 7
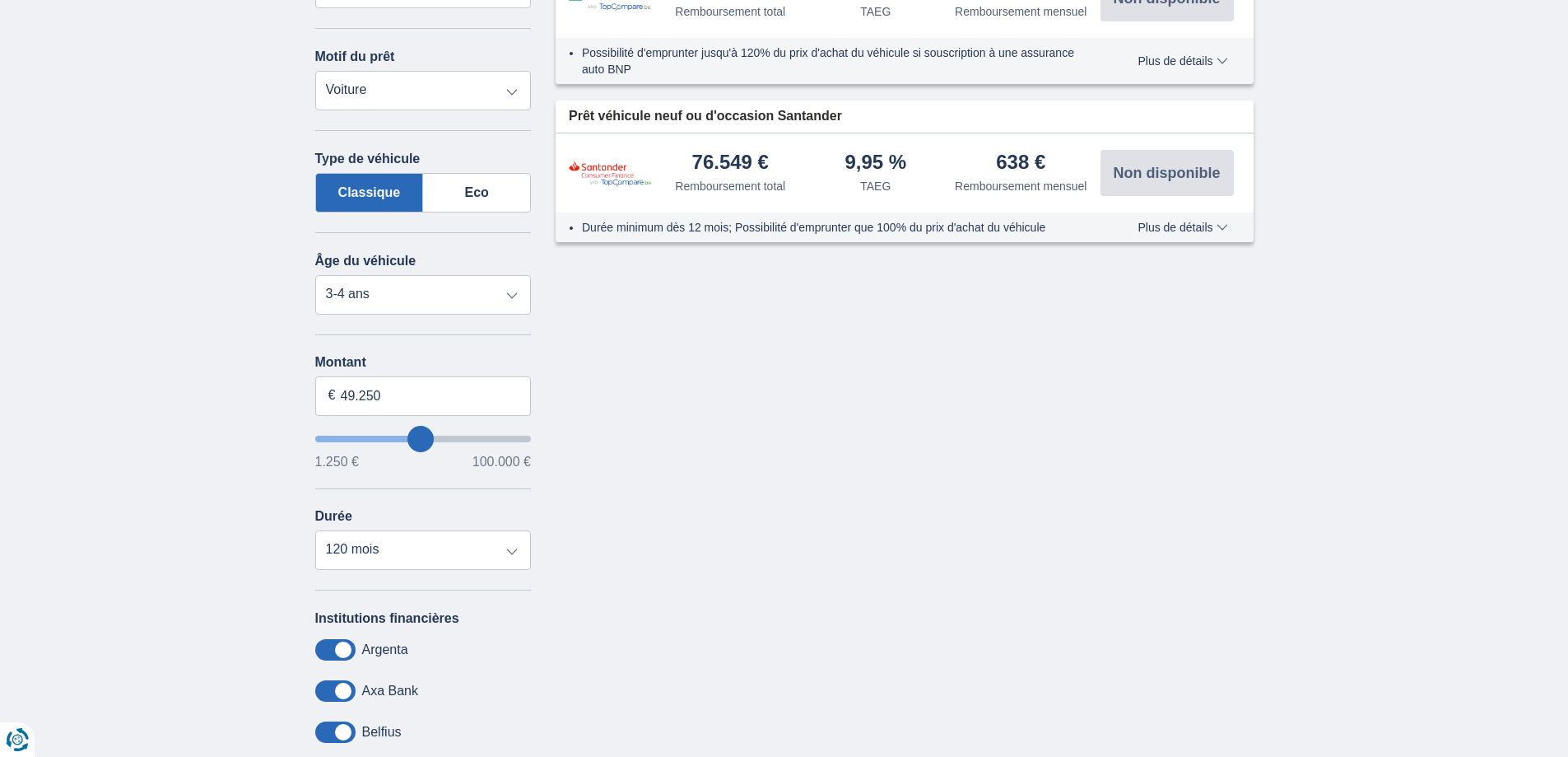
scroll to position [329, 0]
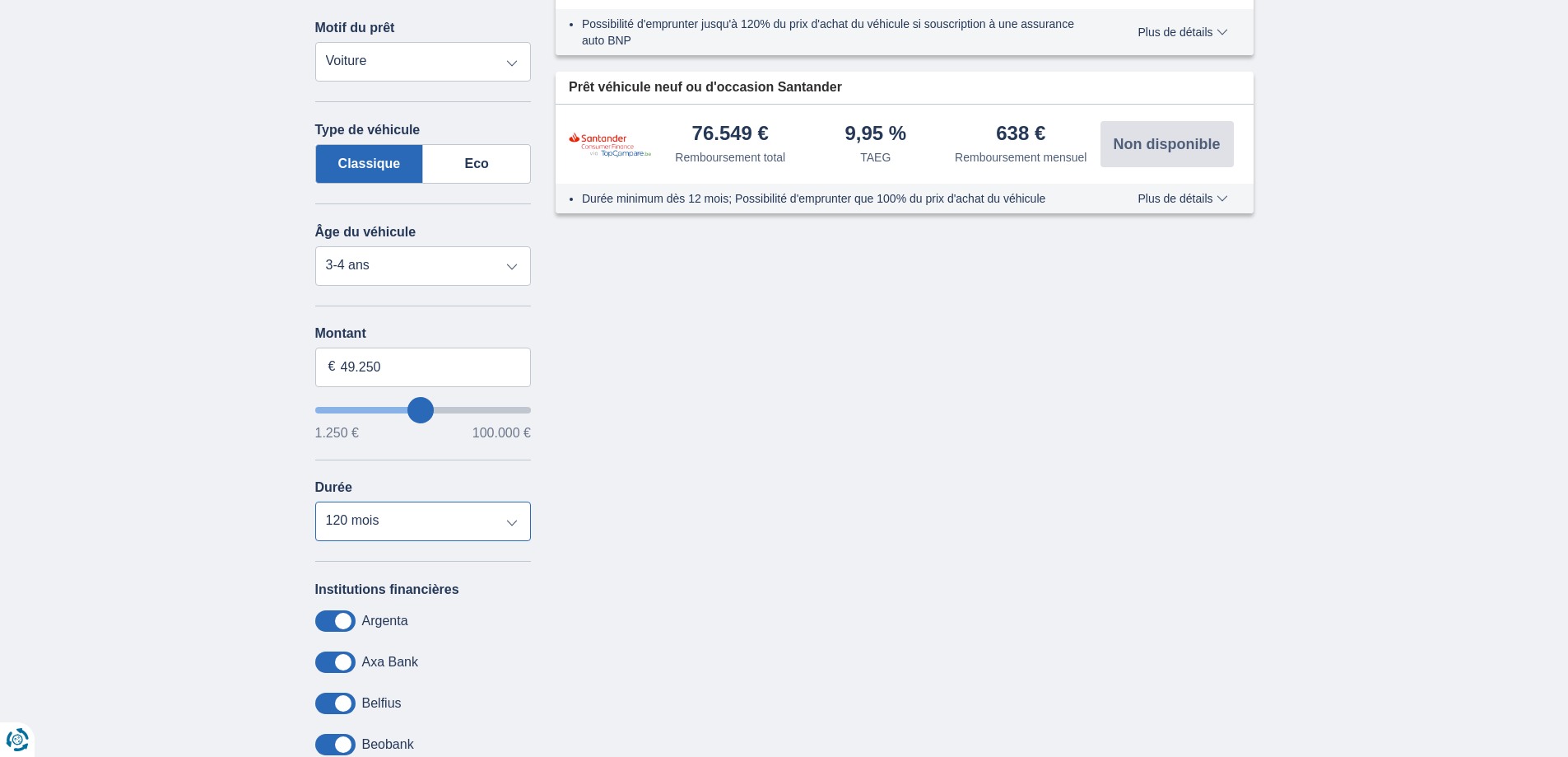
click at [513, 520] on select "12 mois 18 mois 24 mois 30 mois 36 mois 42 mois 48 mois 60 mois 72 mois 84 mois…" at bounding box center [424, 521] width 217 height 40
select select "48"
click at [316, 501] on select "12 mois 18 mois 24 mois 30 mois 36 mois 42 mois 48 mois 60 mois 72 mois 84 mois…" at bounding box center [424, 521] width 217 height 40
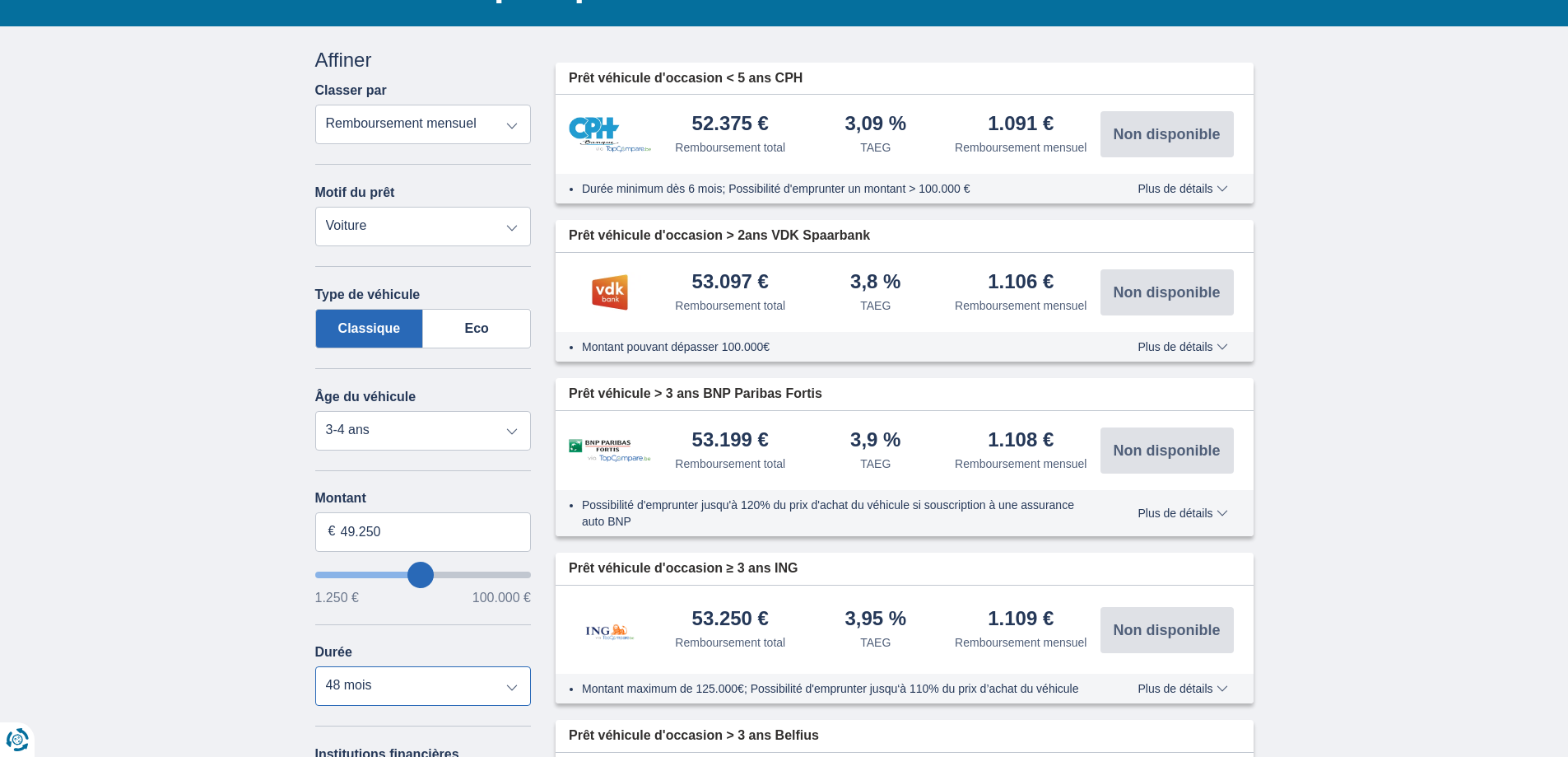
scroll to position [0, 0]
